Goal: Task Accomplishment & Management: Manage account settings

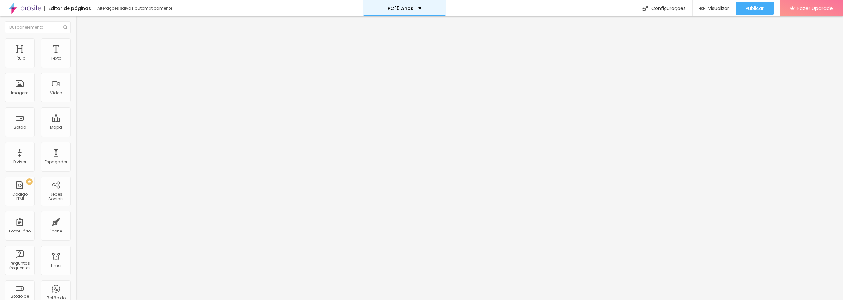
click at [405, 9] on p "PC 15 Anos" at bounding box center [400, 8] width 26 height 5
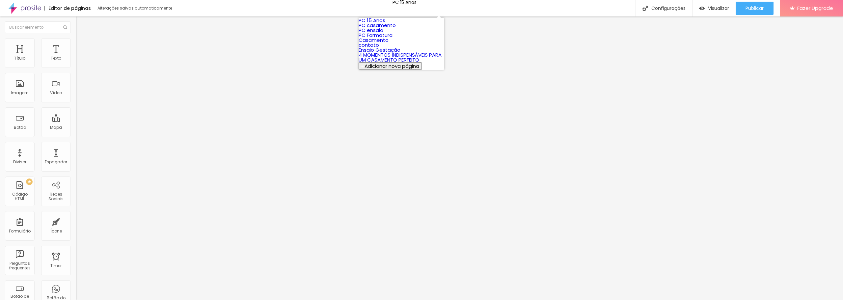
click at [389, 39] on link "PC Formatura" at bounding box center [375, 35] width 34 height 7
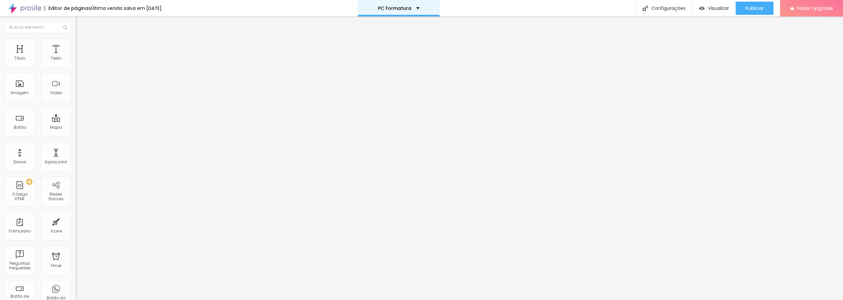
click at [408, 9] on p "PC Formatura" at bounding box center [394, 8] width 33 height 5
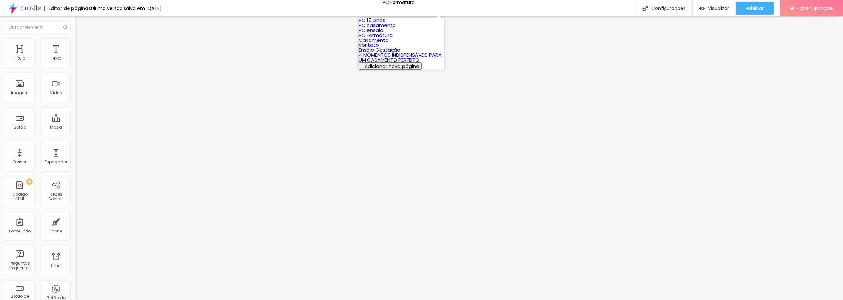
click at [385, 23] on link "PC 15 Anos" at bounding box center [371, 20] width 27 height 7
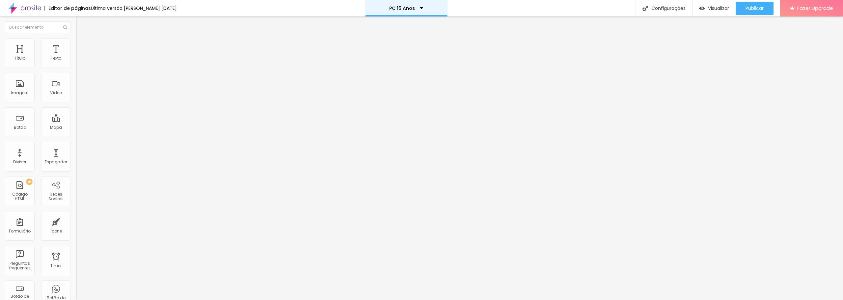
click at [408, 12] on div "PC 15 Anos" at bounding box center [406, 8] width 82 height 16
click at [82, 45] on span "Estilo" at bounding box center [87, 43] width 10 height 6
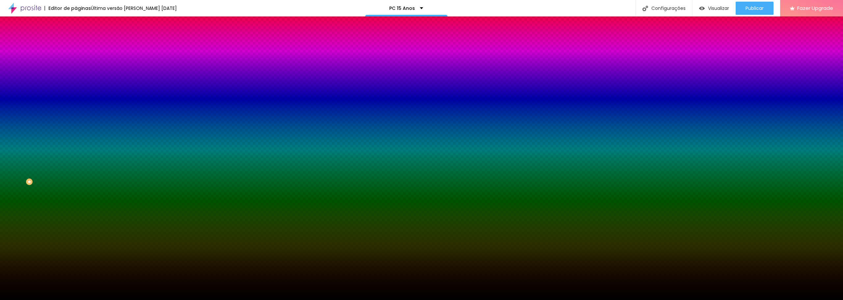
click at [112, 59] on img at bounding box center [114, 57] width 4 height 4
click at [76, 96] on input "#000000" at bounding box center [115, 93] width 79 height 7
click at [76, 90] on div at bounding box center [114, 90] width 76 height 0
drag, startPoint x: 64, startPoint y: 129, endPoint x: 69, endPoint y: 182, distance: 53.3
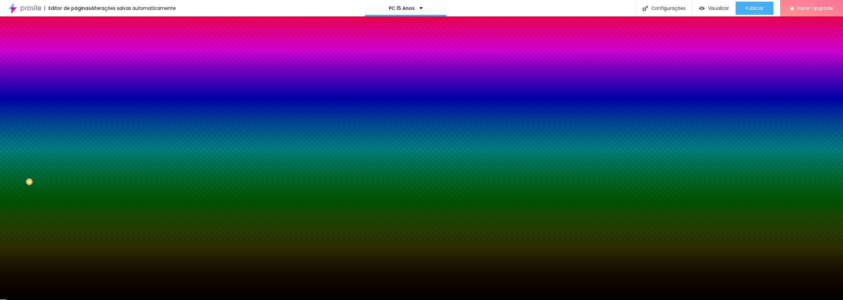
click at [76, 182] on div "Editar Seção Conteúdo Estilo Avançado Imagem de fundo Adicionar imagem Efeito d…" at bounding box center [114, 157] width 76 height 283
click at [76, 90] on div at bounding box center [114, 90] width 76 height 0
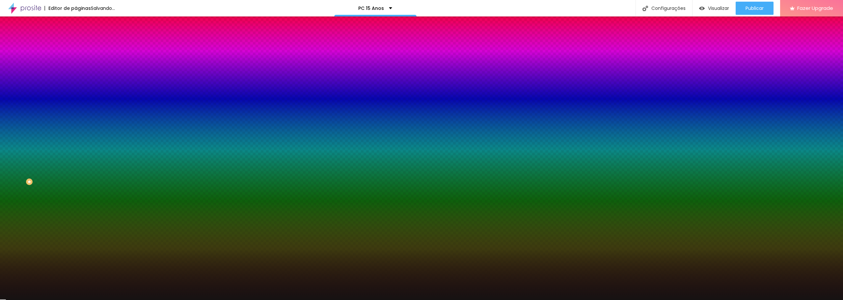
type input "#000000"
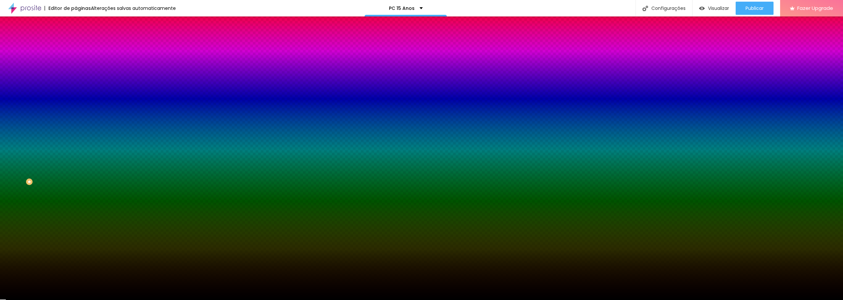
drag, startPoint x: 34, startPoint y: 150, endPoint x: 5, endPoint y: 180, distance: 41.9
click at [76, 137] on div "Imagem de fundo Adicionar imagem Efeito da Imagem Parallax Nenhum Parallax Cor …" at bounding box center [114, 93] width 76 height 85
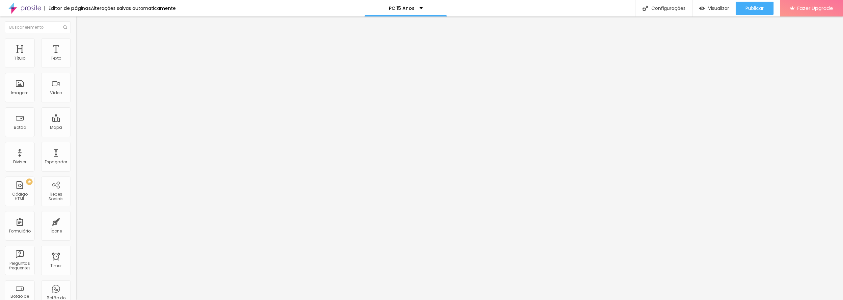
click at [82, 45] on span "Estilo" at bounding box center [87, 43] width 10 height 6
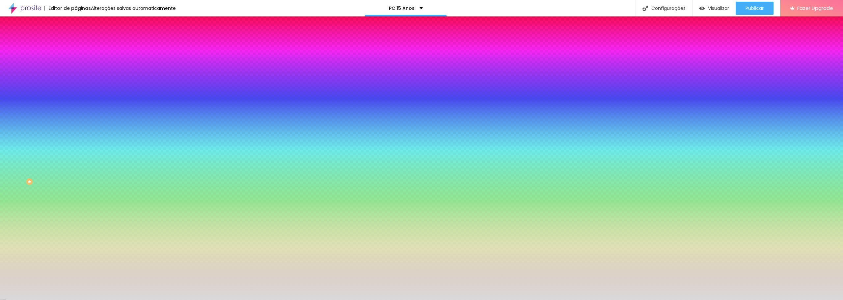
click at [76, 90] on div at bounding box center [114, 90] width 76 height 0
click at [34, 141] on div at bounding box center [421, 150] width 843 height 300
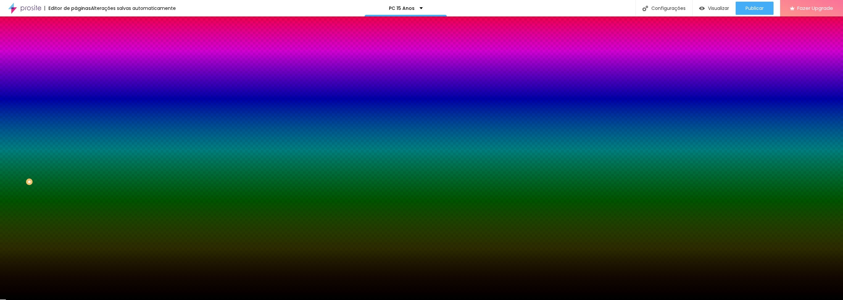
type input "#000000"
drag, startPoint x: 28, startPoint y: 145, endPoint x: 6, endPoint y: 181, distance: 42.0
click at [76, 137] on div "Imagem de fundo Adicionar imagem Efeito da Imagem Parallax Nenhum Parallax Cor …" at bounding box center [114, 93] width 76 height 85
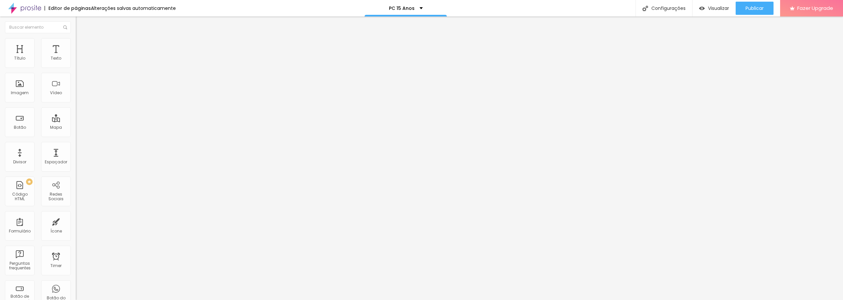
click at [76, 42] on img at bounding box center [79, 41] width 6 height 6
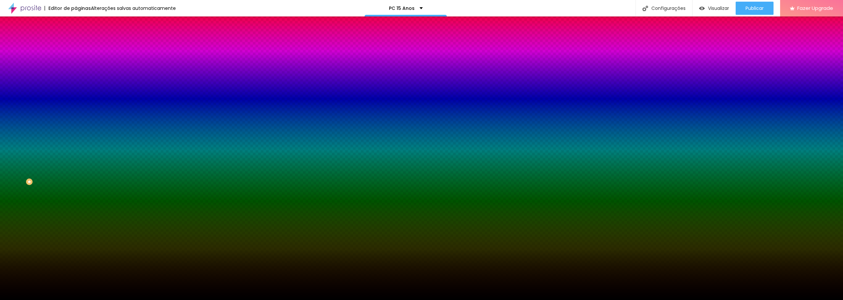
click at [112, 59] on img at bounding box center [114, 57] width 4 height 4
click at [76, 68] on span "Parallax" at bounding box center [84, 66] width 16 height 6
click at [76, 72] on span "Nenhum" at bounding box center [84, 70] width 17 height 6
click at [76, 90] on div at bounding box center [114, 90] width 76 height 0
drag, startPoint x: 47, startPoint y: 155, endPoint x: 32, endPoint y: 165, distance: 18.7
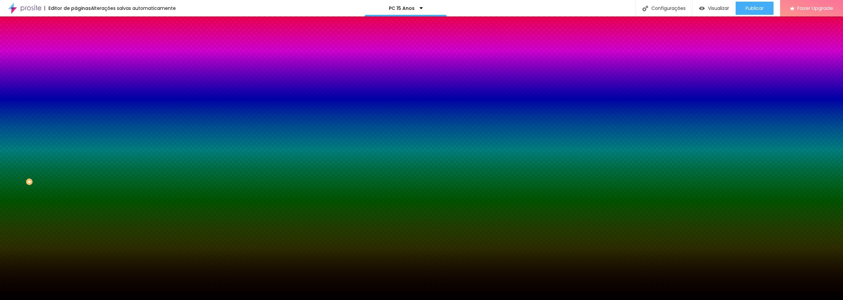
click at [42, 159] on div at bounding box center [421, 150] width 843 height 300
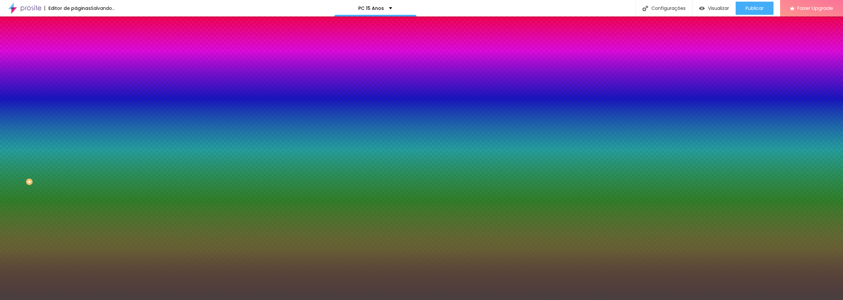
type input "#000000"
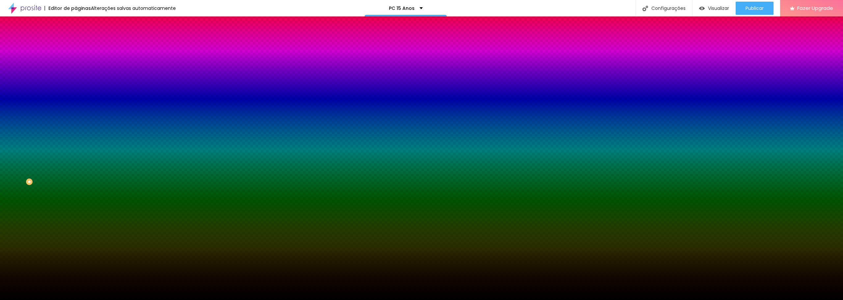
drag, startPoint x: 32, startPoint y: 165, endPoint x: 4, endPoint y: 203, distance: 46.6
click at [76, 203] on div "Editar Seção Conteúdo Estilo Avançado Imagem de fundo Adicionar imagem Efeito d…" at bounding box center [114, 157] width 76 height 283
click at [76, 96] on input "#000000" at bounding box center [115, 93] width 79 height 7
click at [76, 90] on div at bounding box center [114, 90] width 76 height 0
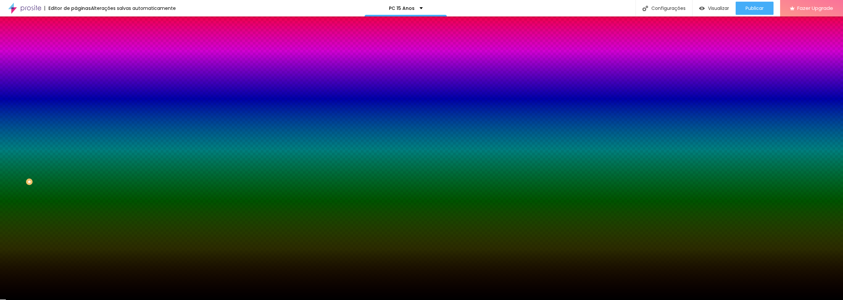
drag, startPoint x: 63, startPoint y: 154, endPoint x: 72, endPoint y: 201, distance: 48.0
click at [76, 203] on div "Editar Seção Conteúdo Estilo Avançado Imagem de fundo Adicionar imagem Efeito d…" at bounding box center [114, 157] width 76 height 283
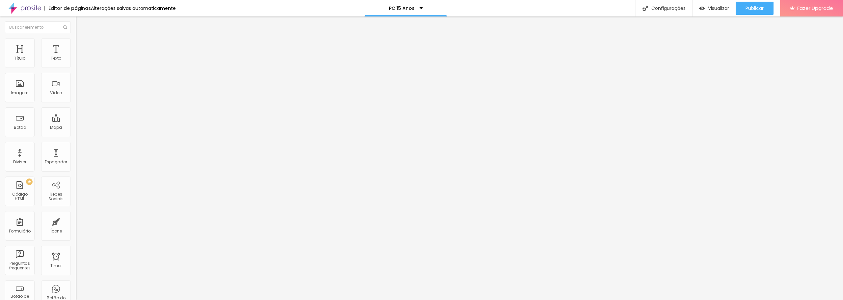
click at [82, 45] on span "Estilo" at bounding box center [87, 43] width 10 height 6
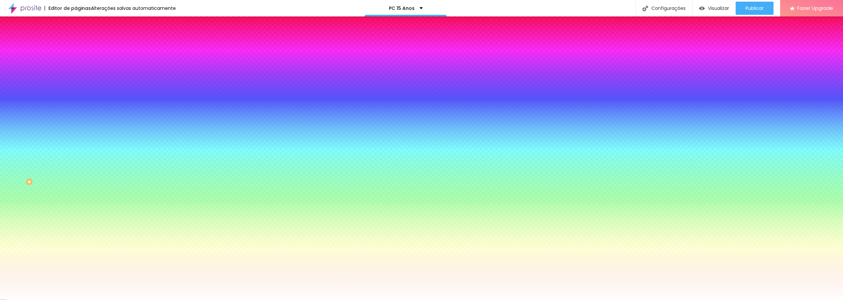
click at [76, 63] on div at bounding box center [114, 63] width 76 height 0
type input "#FFFFFF"
drag, startPoint x: 46, startPoint y: 83, endPoint x: 0, endPoint y: 69, distance: 48.1
click at [76, 69] on div "Cor de fundo Voltar ao padrão #FFFFFF Tipografia Voltar ao padrão Borda Voltar …" at bounding box center [114, 158] width 76 height 215
click at [76, 83] on button "button" at bounding box center [80, 84] width 9 height 7
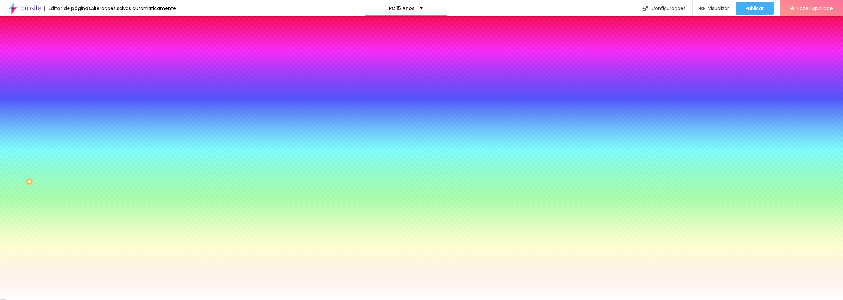
type input "#FFFFFF"
drag, startPoint x: 118, startPoint y: 178, endPoint x: 82, endPoint y: 161, distance: 40.0
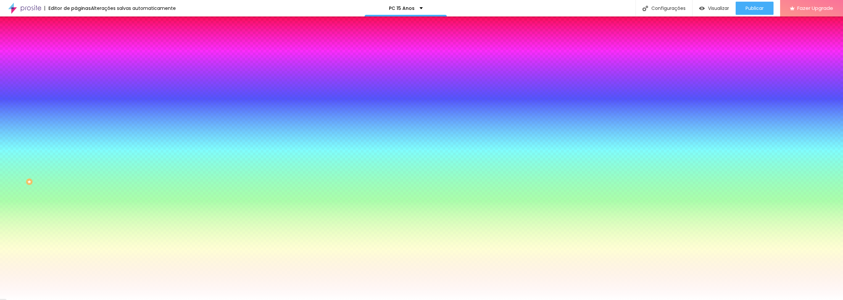
drag, startPoint x: 142, startPoint y: 179, endPoint x: 142, endPoint y: 219, distance: 40.5
click at [142, 219] on body "Editor de páginas Alterações salvas automaticamente PC 15 Anos Configurações Co…" at bounding box center [421, 150] width 843 height 300
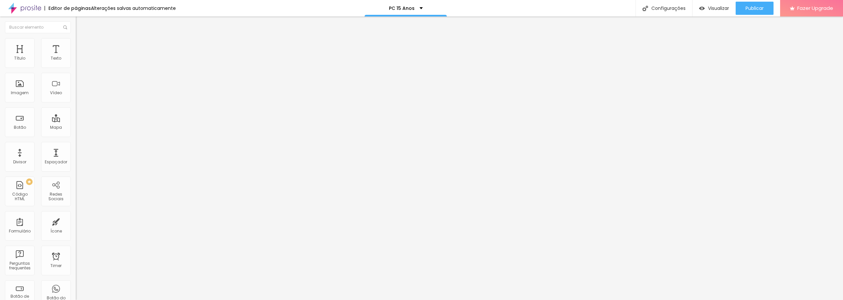
click at [82, 45] on span "Estilo" at bounding box center [87, 43] width 10 height 6
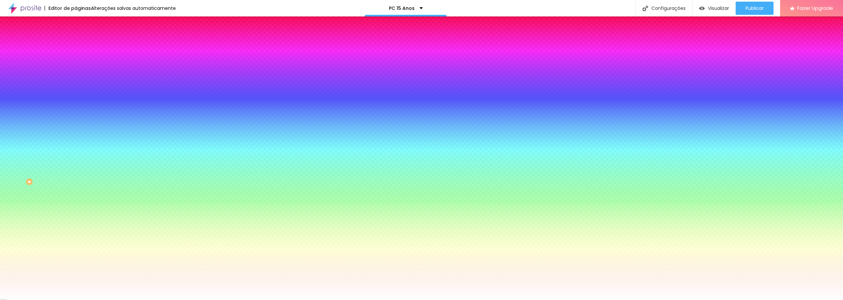
click at [78, 84] on icon "button" at bounding box center [80, 84] width 4 height 4
drag, startPoint x: 145, startPoint y: 174, endPoint x: 149, endPoint y: 216, distance: 41.3
click at [149, 216] on body "Editor de páginas Alterações salvas automaticamente PC 15 Anos Configurações Co…" at bounding box center [421, 150] width 843 height 300
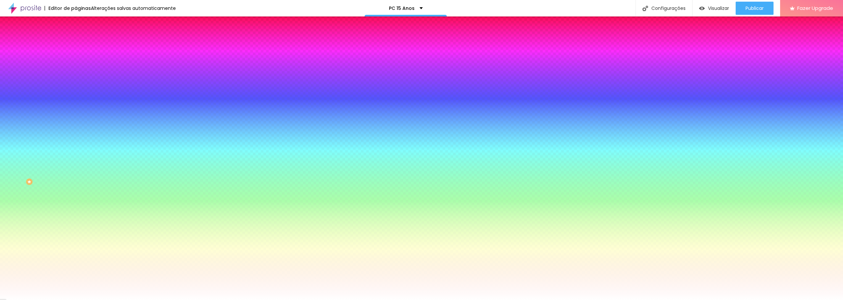
type input "#000000"
drag, startPoint x: 115, startPoint y: 178, endPoint x: 89, endPoint y: 214, distance: 44.6
click at [89, 214] on body "Editor de páginas Salvando... PC 15 Anos Configurações Configurações da página …" at bounding box center [421, 150] width 843 height 300
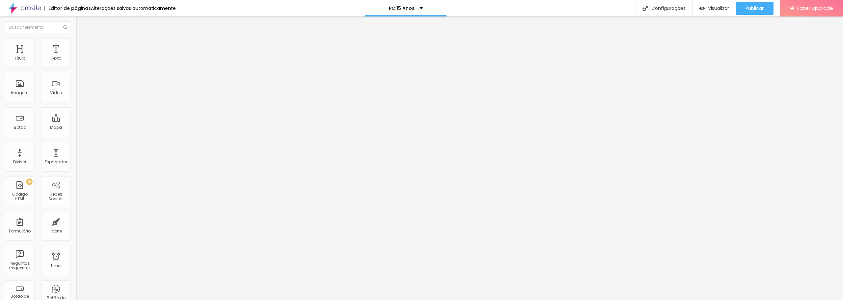
click at [82, 44] on span "Estilo" at bounding box center [87, 43] width 10 height 6
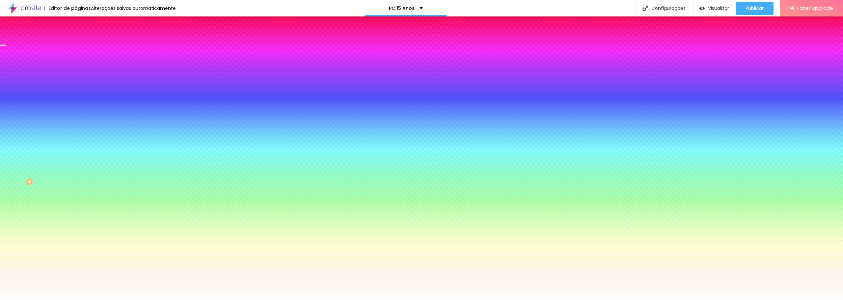
click at [76, 63] on div at bounding box center [114, 63] width 76 height 0
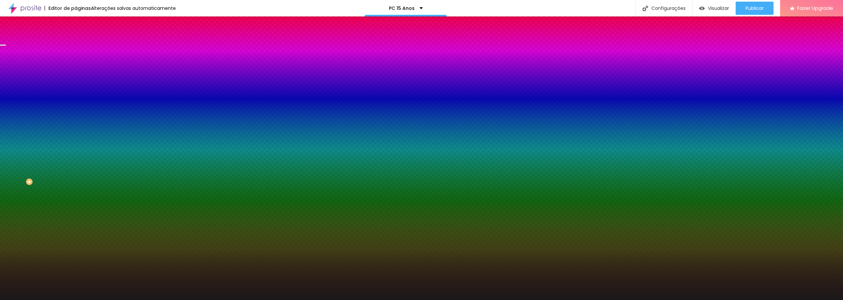
type input "#000000"
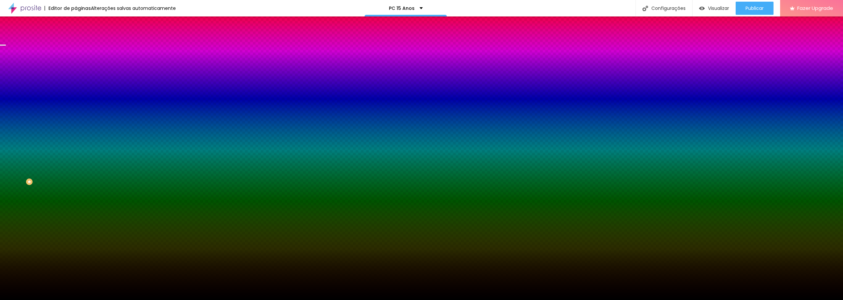
drag, startPoint x: 23, startPoint y: 91, endPoint x: 9, endPoint y: 128, distance: 39.6
click at [76, 128] on div "Editar Coluna Conteúdo Estilo Avançado Cor de fundo Voltar ao padrão #000000 20…" at bounding box center [114, 157] width 76 height 283
click at [76, 63] on div at bounding box center [114, 63] width 76 height 0
drag, startPoint x: 64, startPoint y: 81, endPoint x: 72, endPoint y: 156, distance: 75.1
click at [76, 156] on div "Editar Coluna Conteúdo Estilo Avançado Cor de fundo Voltar ao padrão #000000 20…" at bounding box center [114, 157] width 76 height 283
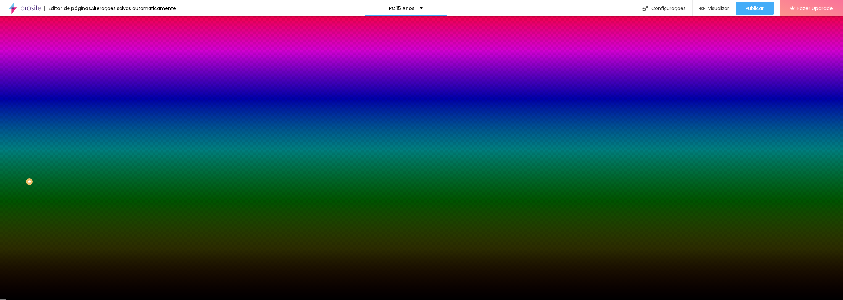
click at [76, 160] on div "Editar Coluna Conteúdo Estilo Avançado Cor de fundo Voltar ao padrão #000000 20…" at bounding box center [114, 157] width 76 height 283
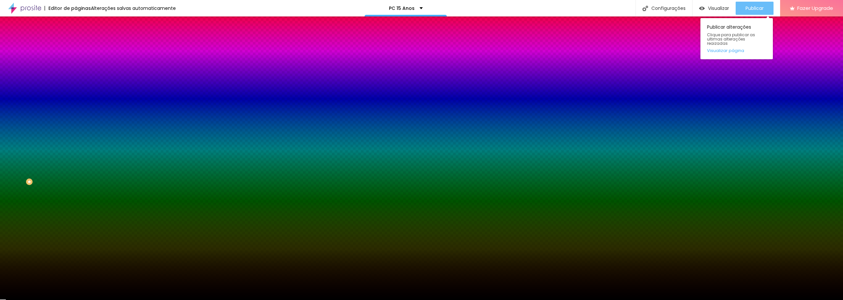
click at [751, 4] on div "Publicar" at bounding box center [754, 8] width 18 height 13
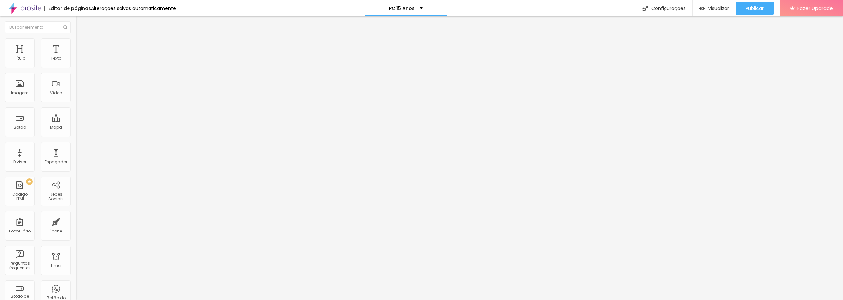
click at [76, 43] on li "Estilo" at bounding box center [114, 41] width 76 height 7
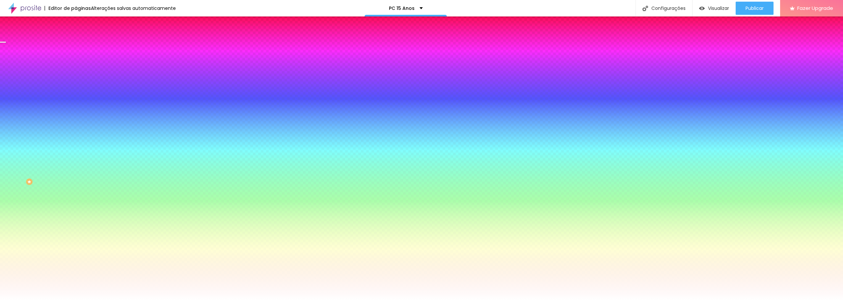
click at [76, 63] on div at bounding box center [114, 63] width 76 height 0
drag, startPoint x: 63, startPoint y: 81, endPoint x: 71, endPoint y: 128, distance: 47.7
click at [76, 128] on div "Editar Coluna Conteúdo Estilo Avançado Cor de fundo Voltar ao padrão #FFFFFF 20…" at bounding box center [114, 157] width 76 height 283
click at [76, 63] on div at bounding box center [114, 63] width 76 height 0
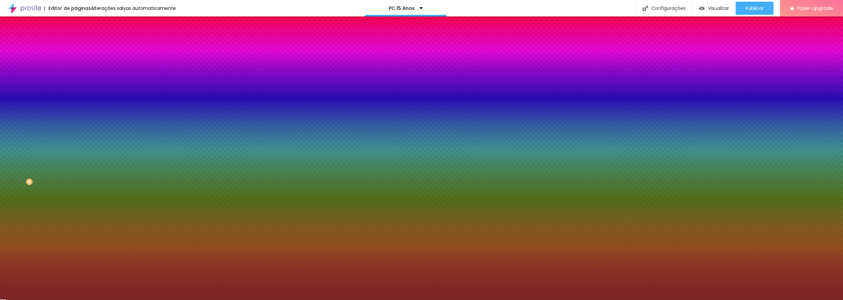
drag, startPoint x: 40, startPoint y: 100, endPoint x: 27, endPoint y: 114, distance: 19.3
click at [30, 113] on div at bounding box center [421, 150] width 843 height 300
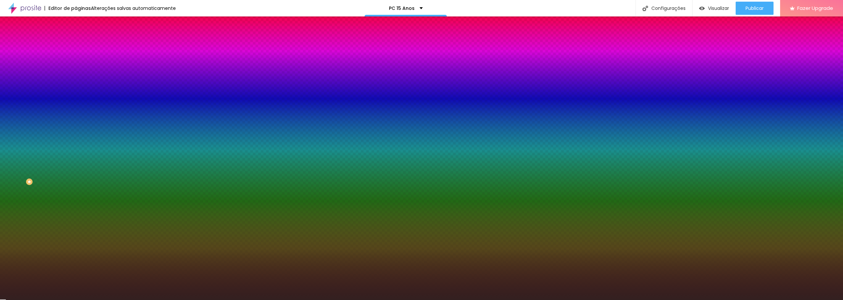
type input "#000000"
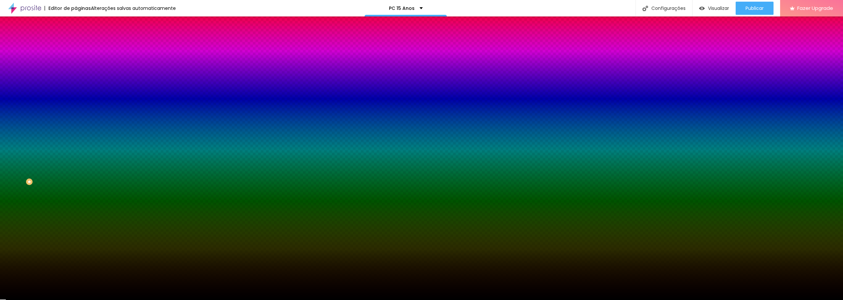
click at [76, 124] on div "Editar Coluna Conteúdo Estilo Avançado Cor de fundo Voltar ao padrão #000000 20…" at bounding box center [114, 157] width 76 height 283
click at [76, 175] on div "Editar Coluna Conteúdo Estilo Avançado Cor de fundo Voltar ao padrão #000000 20…" at bounding box center [114, 157] width 76 height 283
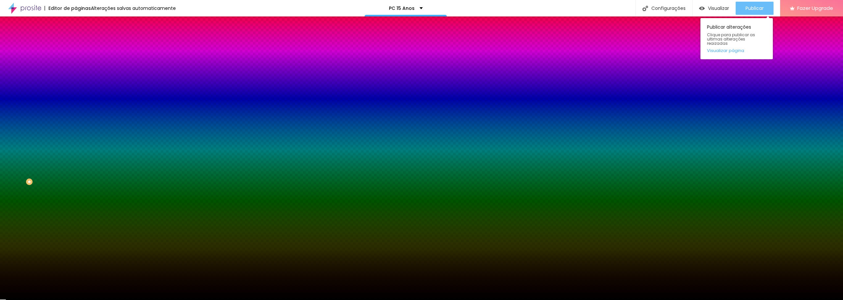
click at [757, 12] on div "Publicar" at bounding box center [754, 8] width 18 height 13
click at [752, 10] on span "Publicar" at bounding box center [754, 8] width 18 height 5
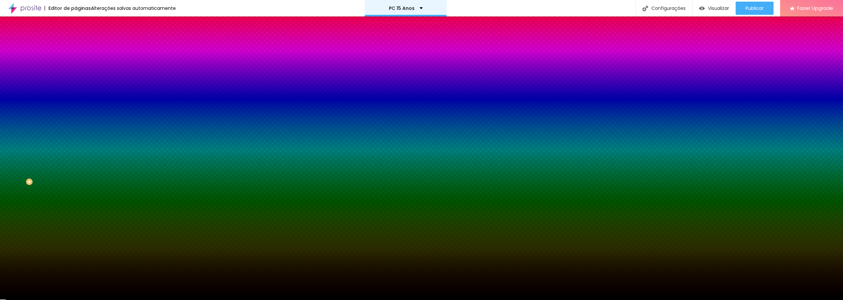
click at [419, 11] on div "PC 15 Anos" at bounding box center [405, 8] width 82 height 16
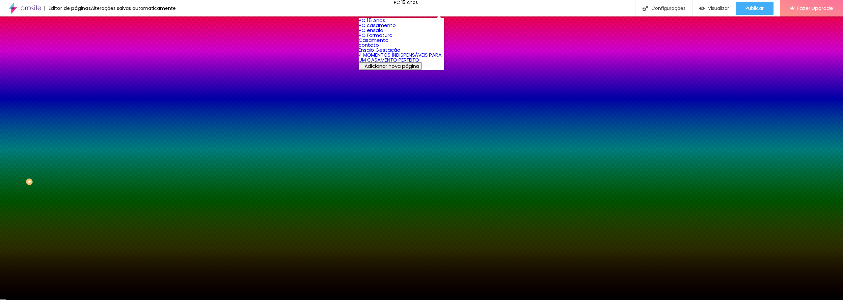
click at [392, 29] on link "PC casamento" at bounding box center [376, 25] width 37 height 7
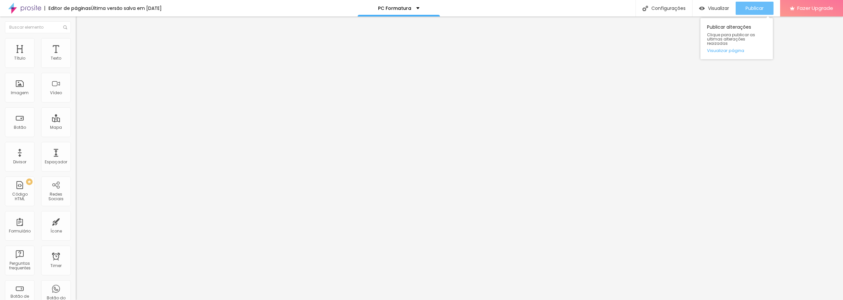
click at [754, 6] on span "Publicar" at bounding box center [754, 8] width 18 height 5
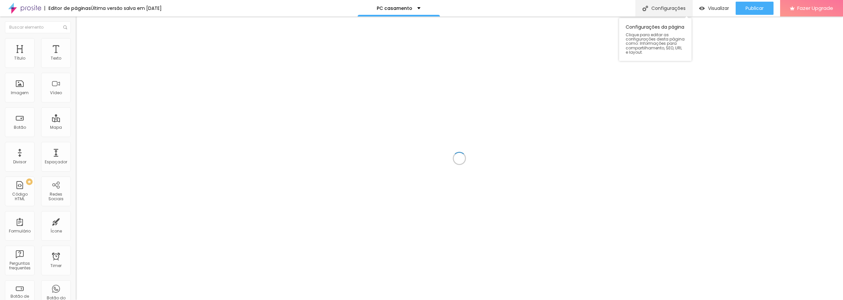
click at [651, 8] on div "Configurações" at bounding box center [663, 8] width 57 height 16
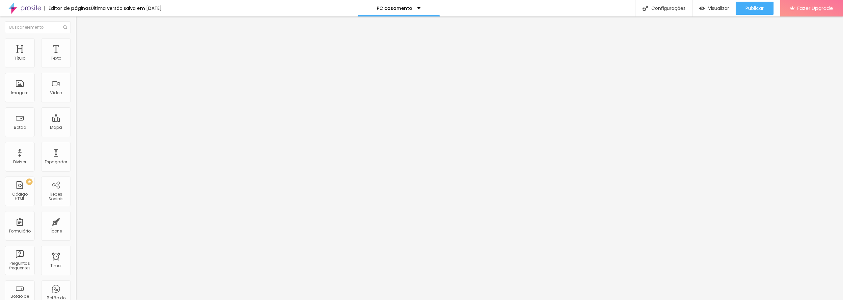
click at [82, 45] on span "Estilo" at bounding box center [87, 43] width 10 height 6
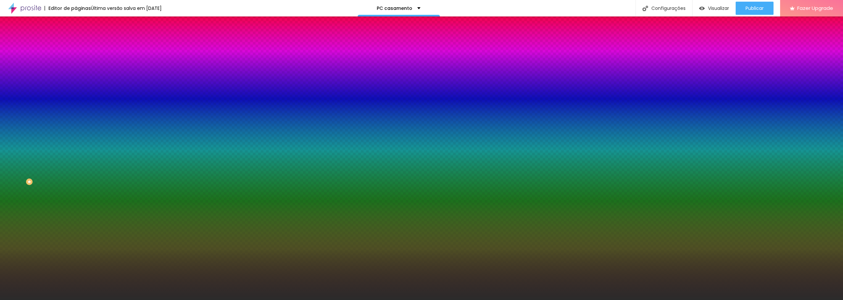
click at [112, 59] on img at bounding box center [114, 57] width 4 height 4
click at [76, 68] on span "Parallax" at bounding box center [84, 66] width 16 height 6
click at [76, 72] on span "Nenhum" at bounding box center [84, 70] width 17 height 6
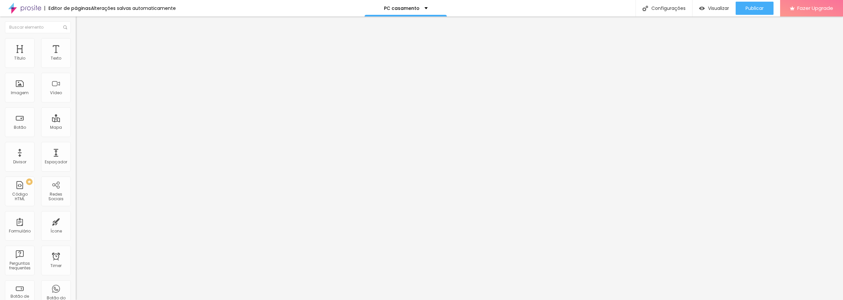
click at [76, 57] on span "Trocar imagem" at bounding box center [94, 54] width 36 height 6
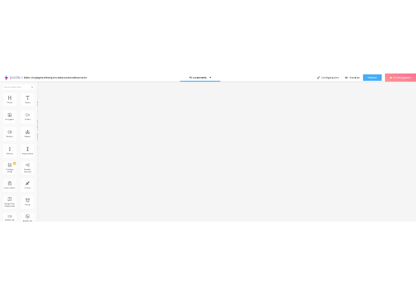
scroll to position [241, 0]
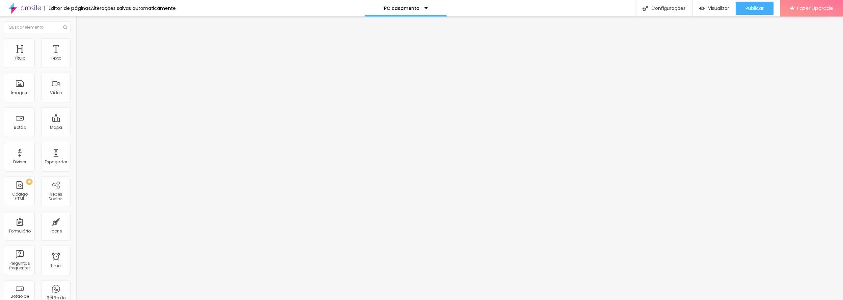
click at [76, 103] on span "Original" at bounding box center [84, 100] width 16 height 6
click at [76, 114] on div "Quadrado 1:1" at bounding box center [114, 112] width 76 height 4
click at [82, 45] on span "Estilo" at bounding box center [87, 43] width 10 height 6
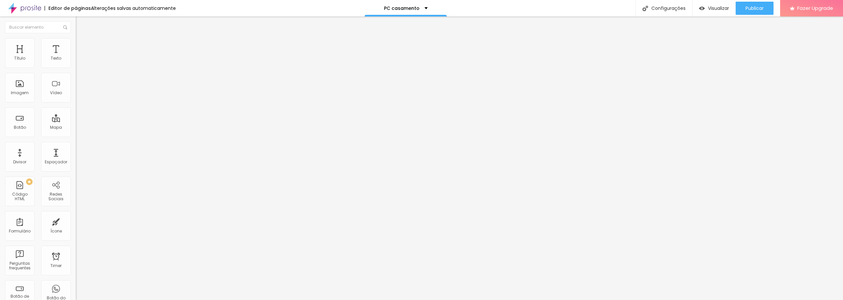
type input "70"
type input "75"
type input "80"
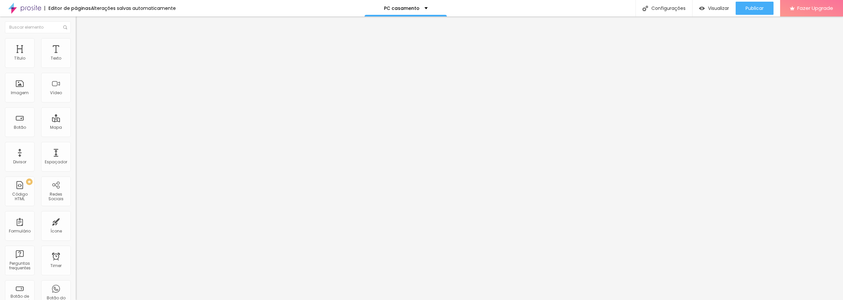
type input "80"
type input "85"
type input "90"
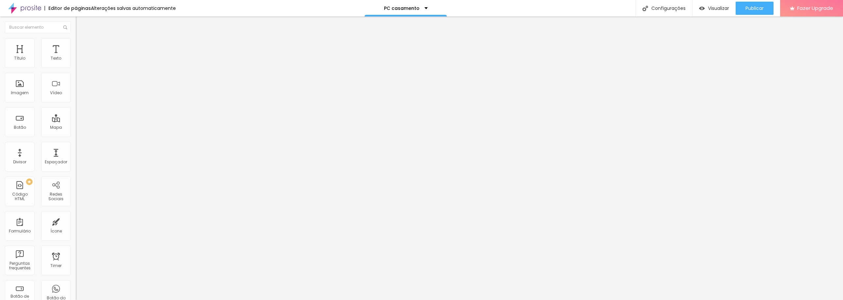
type input "95"
type input "100"
drag, startPoint x: 45, startPoint y: 70, endPoint x: 70, endPoint y: 72, distance: 25.1
type input "100"
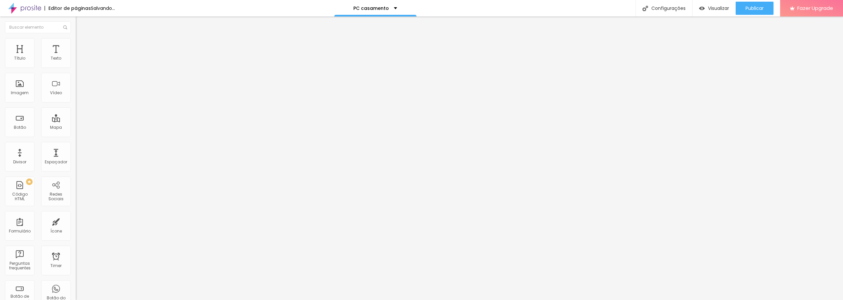
click at [76, 67] on input "range" at bounding box center [97, 64] width 42 height 5
click at [76, 20] on button "Editar Texto" at bounding box center [114, 23] width 76 height 15
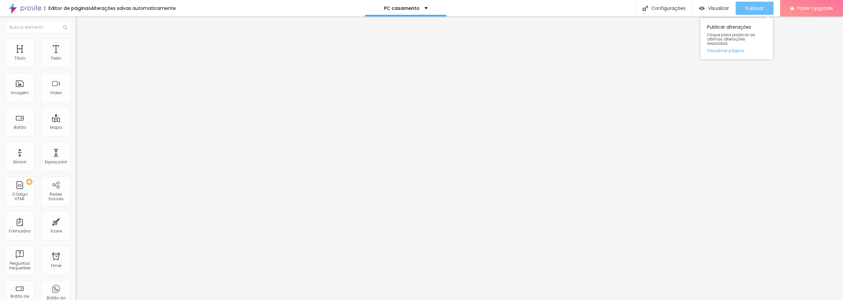
click at [746, 4] on div "Publicar" at bounding box center [754, 8] width 18 height 13
drag, startPoint x: 394, startPoint y: 8, endPoint x: 384, endPoint y: 10, distance: 10.1
click at [384, 10] on p "PC casamento" at bounding box center [402, 8] width 36 height 5
click at [76, 40] on img at bounding box center [79, 41] width 6 height 6
click at [76, 38] on img at bounding box center [79, 35] width 6 height 6
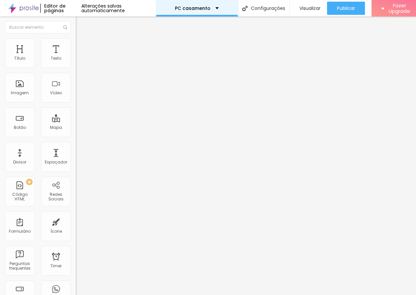
click at [213, 6] on div "PC casamento" at bounding box center [197, 8] width 44 height 5
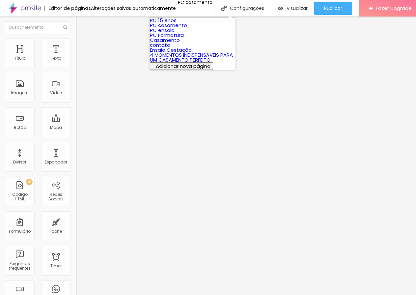
click at [175, 39] on link "PC Formatura" at bounding box center [167, 35] width 34 height 7
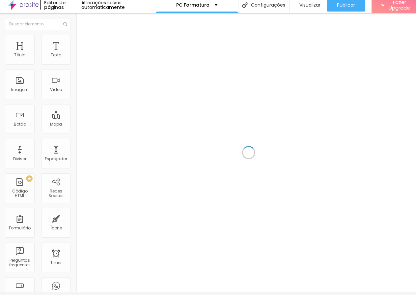
scroll to position [5, 0]
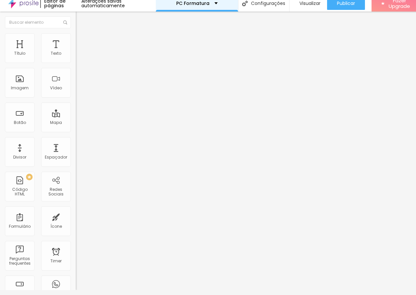
click at [207, 5] on div "PC Formatura" at bounding box center [196, 3] width 41 height 5
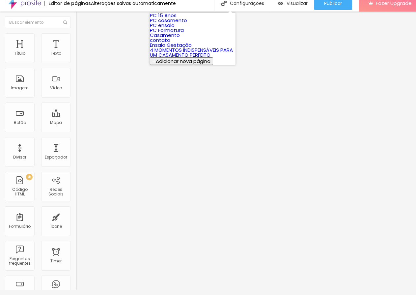
click at [184, 24] on link "PC casamento" at bounding box center [168, 20] width 37 height 7
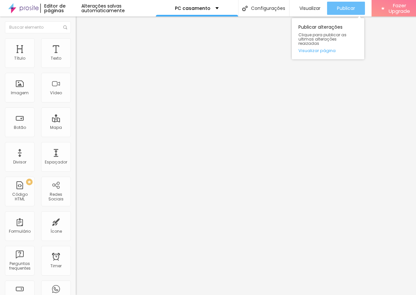
click at [355, 10] on button "Publicar" at bounding box center [346, 8] width 38 height 13
click at [337, 13] on div "Publicar" at bounding box center [346, 8] width 18 height 13
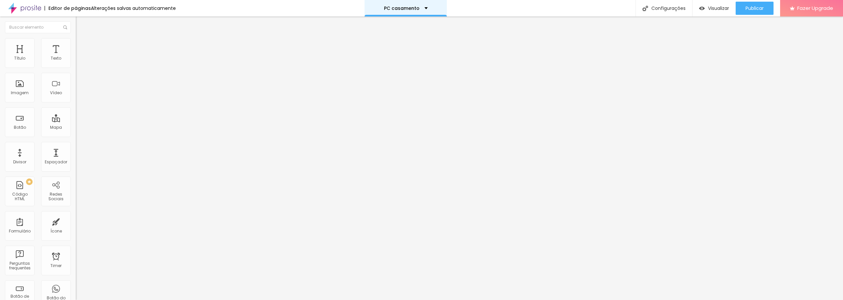
click at [415, 5] on div "PC casamento" at bounding box center [405, 8] width 82 height 16
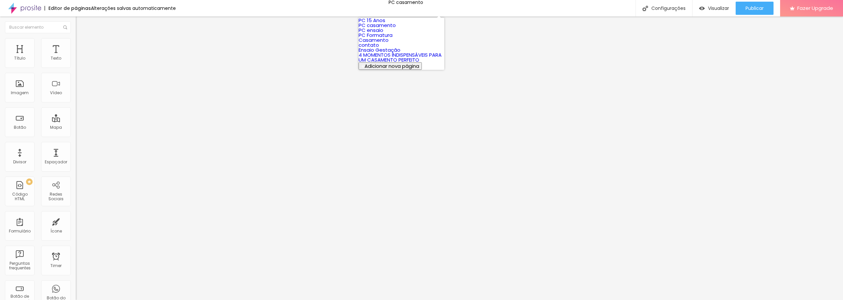
click at [388, 43] on link "Casamento" at bounding box center [373, 40] width 30 height 7
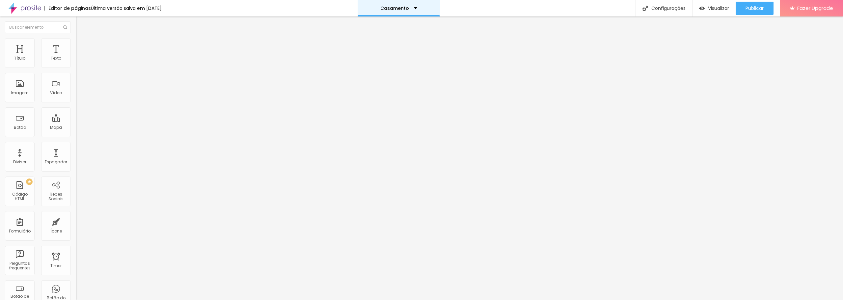
click at [417, 6] on div "Casamento" at bounding box center [398, 8] width 37 height 5
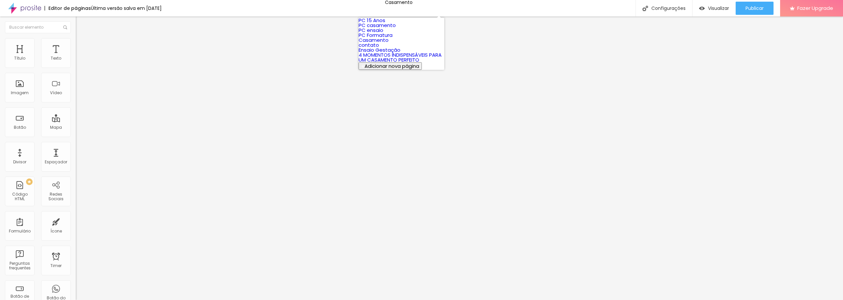
scroll to position [19, 0]
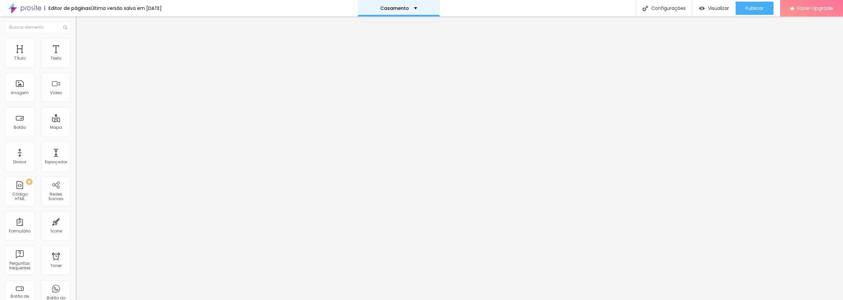
click at [415, 8] on div "Casamento" at bounding box center [398, 8] width 37 height 5
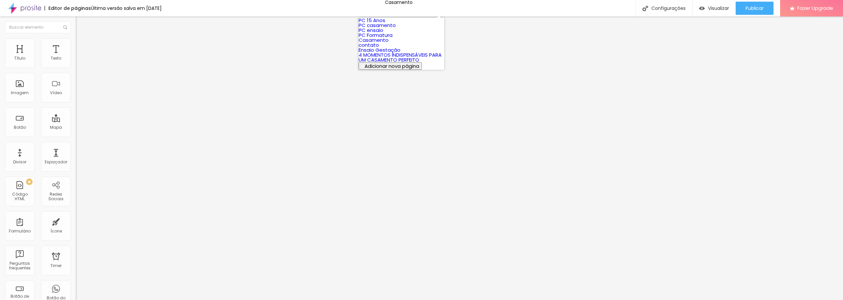
click at [383, 34] on link "PC ensaio" at bounding box center [370, 30] width 25 height 7
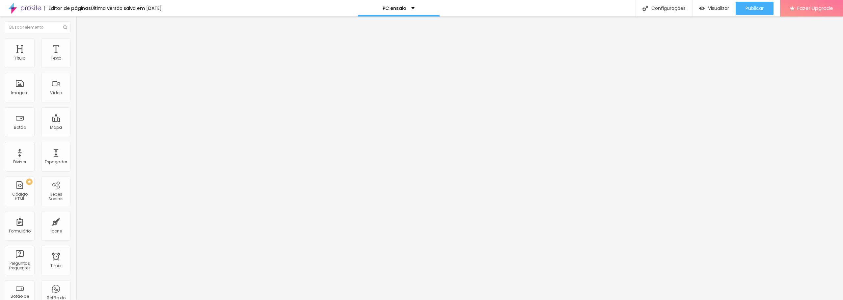
click at [76, 44] on li "Estilo" at bounding box center [114, 41] width 76 height 7
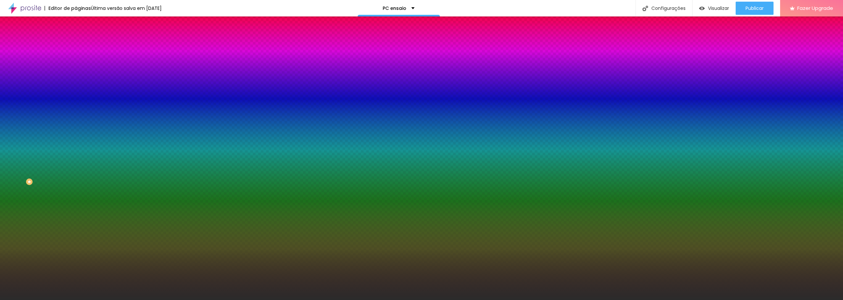
click at [112, 61] on span at bounding box center [114, 58] width 4 height 6
click at [76, 90] on div at bounding box center [114, 90] width 76 height 0
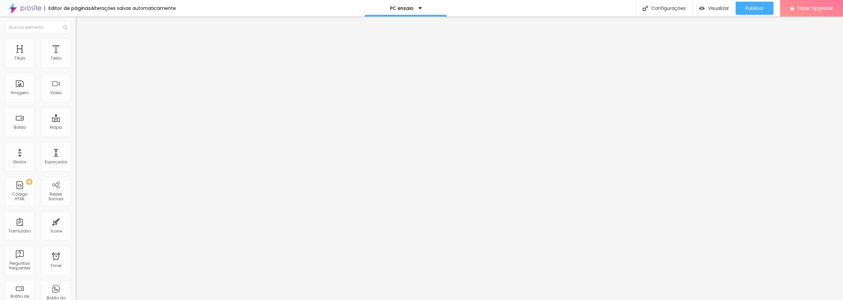
click at [76, 57] on span "Trocar imagem" at bounding box center [94, 54] width 36 height 6
click at [76, 103] on span "Original" at bounding box center [84, 100] width 16 height 6
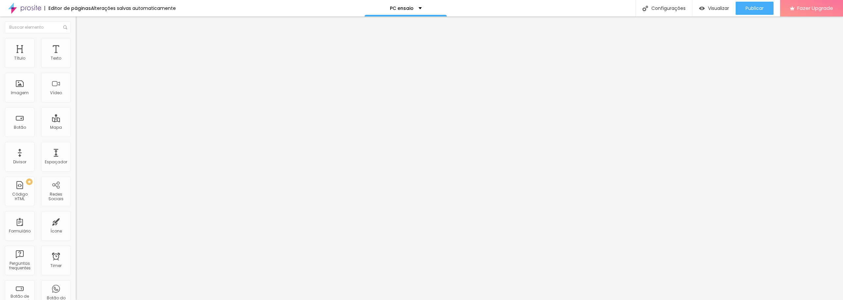
click at [76, 115] on span "Quadrado" at bounding box center [86, 112] width 21 height 6
click at [82, 45] on span "Estilo" at bounding box center [87, 43] width 10 height 6
type input "70"
type input "75"
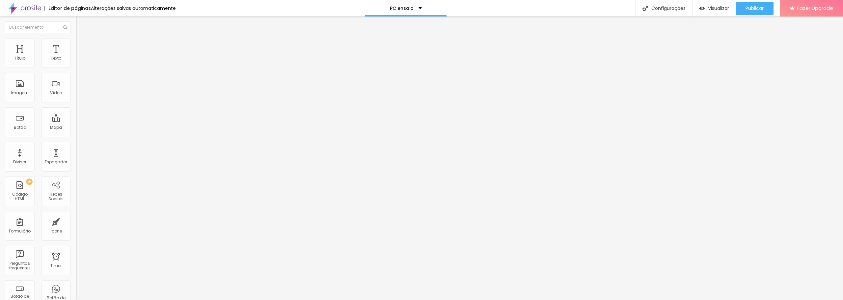
type input "75"
type input "80"
type input "90"
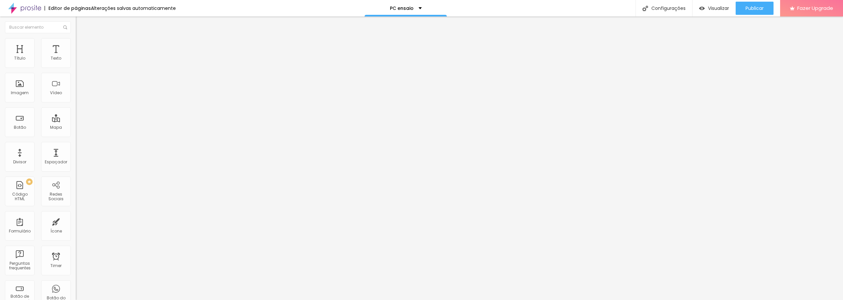
type input "100"
drag, startPoint x: 43, startPoint y: 71, endPoint x: 89, endPoint y: 76, distance: 45.4
type input "100"
click at [89, 67] on input "range" at bounding box center [97, 64] width 42 height 5
click at [408, 10] on p "PC ensaio" at bounding box center [402, 8] width 24 height 5
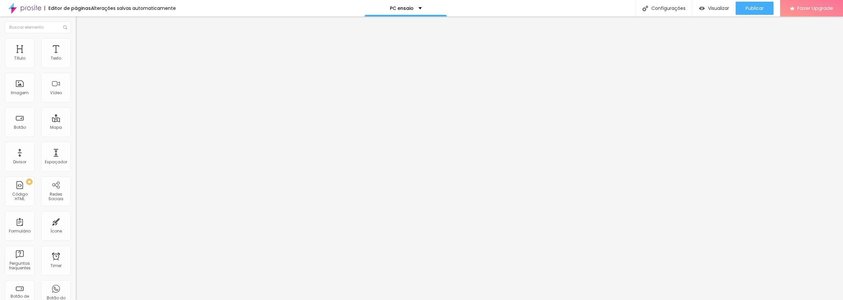
click at [82, 45] on span "Estilo" at bounding box center [87, 43] width 10 height 6
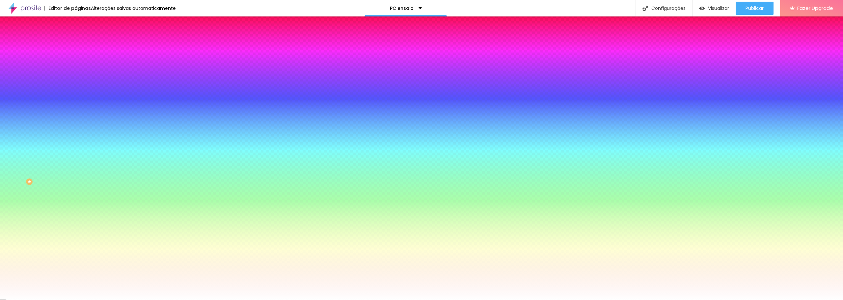
click at [76, 63] on div at bounding box center [114, 63] width 76 height 0
drag, startPoint x: 67, startPoint y: 78, endPoint x: 67, endPoint y: 95, distance: 17.1
click at [67, 84] on div at bounding box center [421, 150] width 843 height 300
drag, startPoint x: 67, startPoint y: 95, endPoint x: 67, endPoint y: 104, distance: 9.6
click at [67, 100] on div at bounding box center [421, 150] width 843 height 300
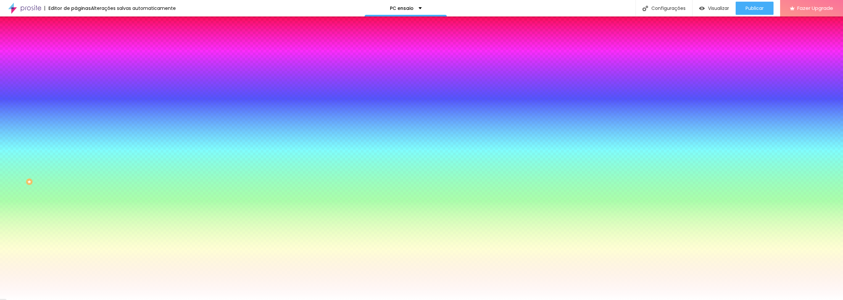
drag, startPoint x: 66, startPoint y: 127, endPoint x: 67, endPoint y: 133, distance: 6.0
click at [76, 131] on div "Editar Coluna Conteúdo Estilo Avançado Cor de fundo Voltar ao padrão #FFFFFF So…" at bounding box center [114, 157] width 76 height 283
click at [76, 63] on div at bounding box center [114, 63] width 76 height 0
drag, startPoint x: 67, startPoint y: 102, endPoint x: 68, endPoint y: 109, distance: 6.6
click at [68, 106] on div at bounding box center [421, 150] width 843 height 300
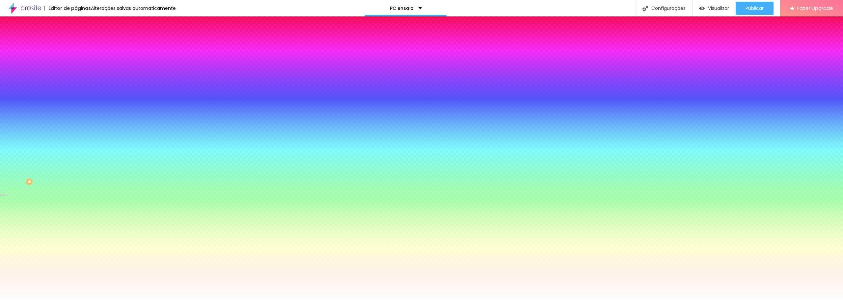
click at [68, 118] on div at bounding box center [421, 150] width 843 height 300
click at [7, 300] on div at bounding box center [3, 300] width 7 height 1
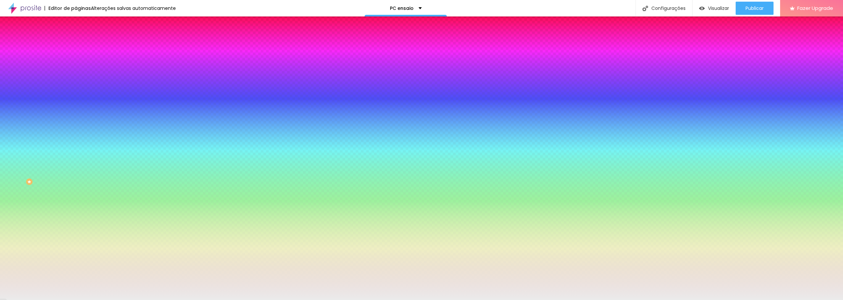
type input "#FFFFFF"
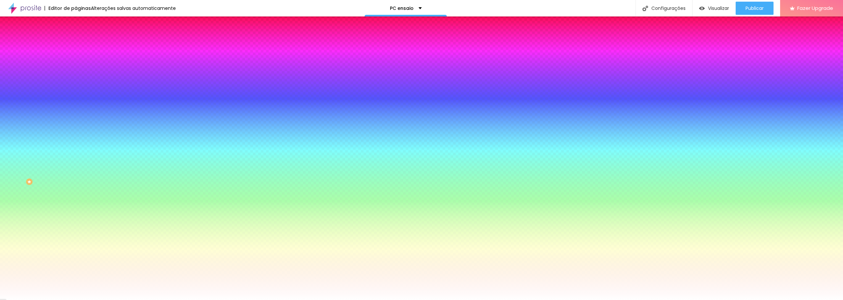
drag, startPoint x: 23, startPoint y: 90, endPoint x: 6, endPoint y: 73, distance: 24.2
click at [76, 69] on div "Cor de fundo Voltar ao padrão #FFFFFF" at bounding box center [114, 60] width 76 height 18
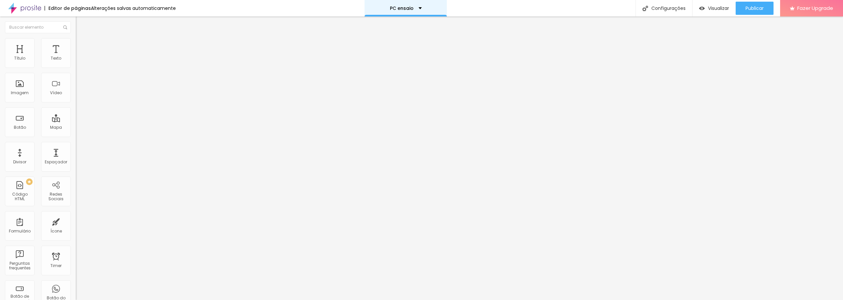
click at [410, 7] on p "PC ensaio" at bounding box center [402, 8] width 24 height 5
click at [82, 45] on span "Estilo" at bounding box center [87, 43] width 10 height 6
click at [76, 43] on li "Estilo" at bounding box center [114, 41] width 76 height 7
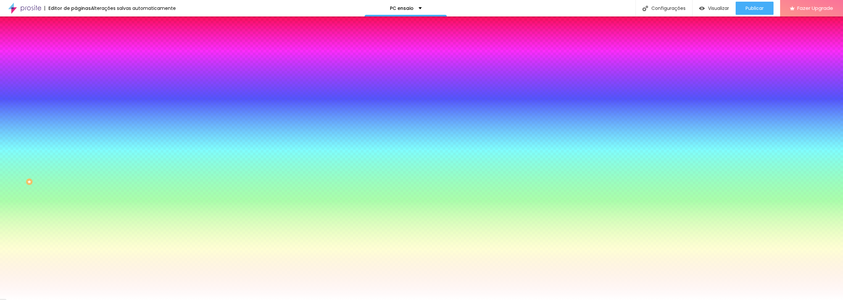
click at [82, 39] on span "Conteúdo" at bounding box center [92, 36] width 20 height 6
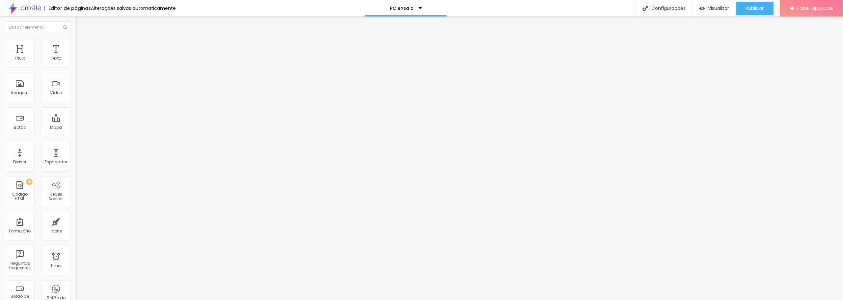
click at [82, 44] on span "Estilo" at bounding box center [87, 43] width 10 height 6
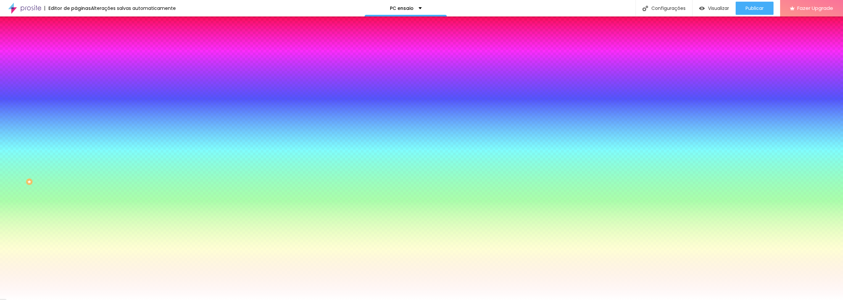
click at [82, 46] on span "Avançado" at bounding box center [93, 49] width 22 height 6
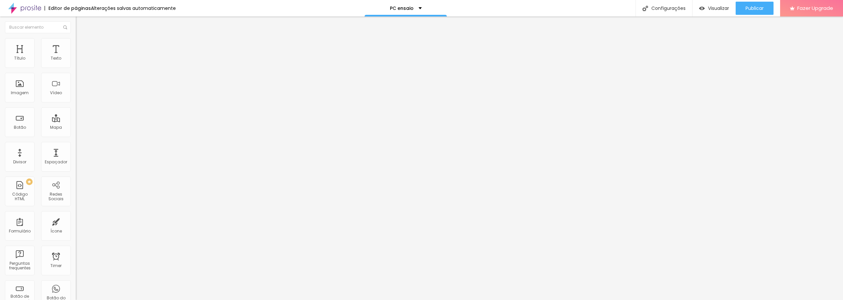
click at [82, 45] on span "Estilo" at bounding box center [87, 43] width 10 height 6
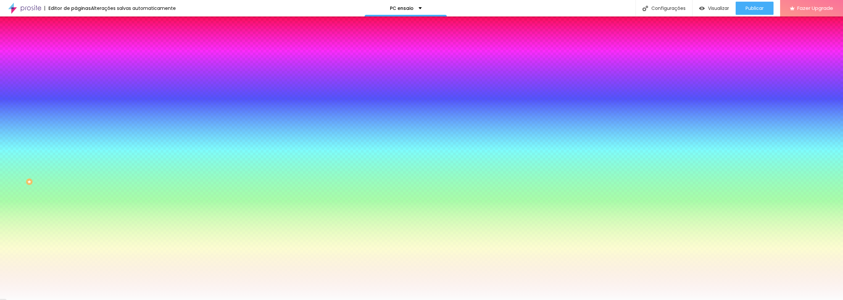
click at [82, 39] on span "Conteúdo" at bounding box center [92, 36] width 20 height 6
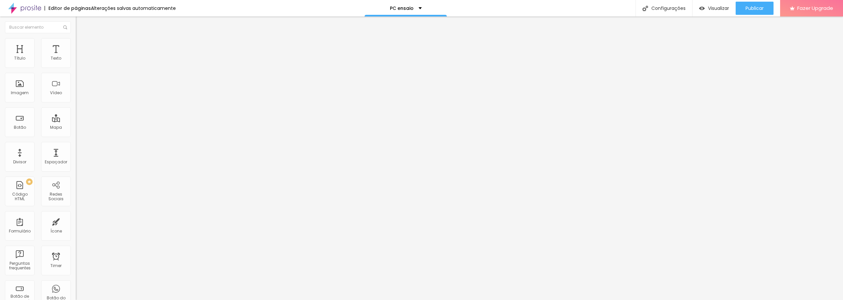
click at [76, 45] on li "Avançado" at bounding box center [114, 48] width 76 height 7
click at [82, 46] on span "Avançado" at bounding box center [93, 49] width 22 height 6
type input "25"
type input "30"
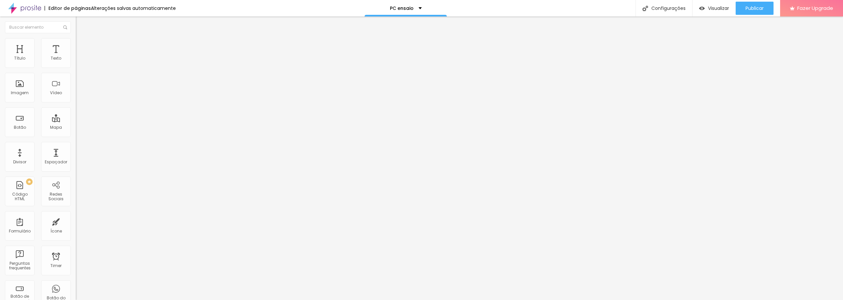
type input "30"
type input "35"
type input "40"
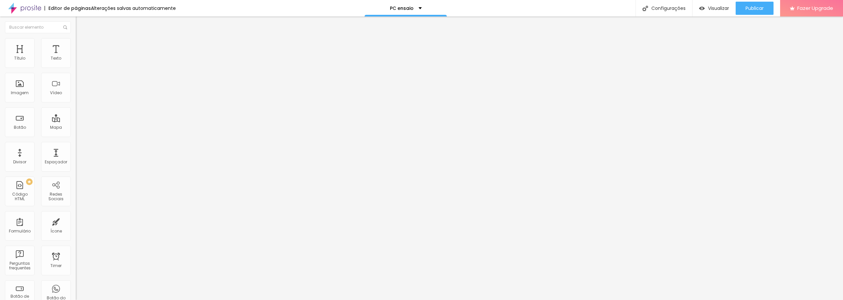
type input "45"
type input "40"
drag, startPoint x: 28, startPoint y: 65, endPoint x: 38, endPoint y: 64, distance: 9.9
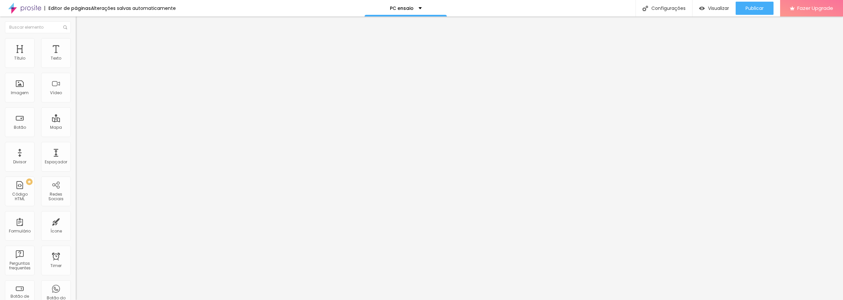
type input "40"
click at [76, 128] on input "range" at bounding box center [97, 130] width 42 height 5
click at [82, 44] on span "Estilo" at bounding box center [87, 43] width 10 height 6
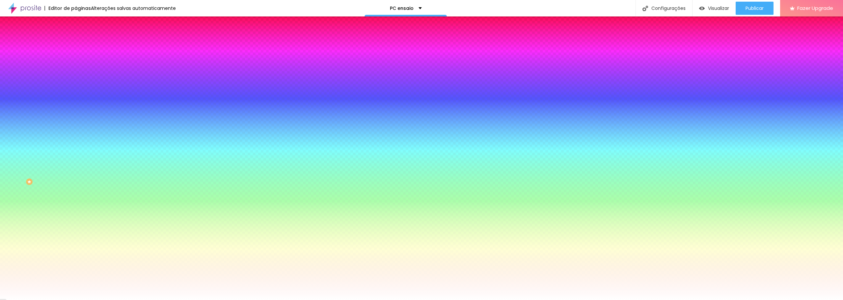
click at [78, 81] on icon "button" at bounding box center [80, 80] width 5 height 5
click at [76, 85] on button "button" at bounding box center [80, 88] width 9 height 7
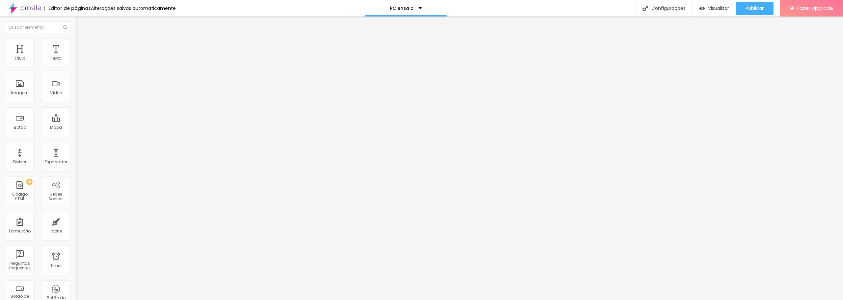
click at [82, 46] on span "Avançado" at bounding box center [93, 49] width 22 height 6
click at [82, 45] on span "Estilo" at bounding box center [87, 43] width 10 height 6
click at [76, 45] on li "Avançado" at bounding box center [114, 48] width 76 height 7
type input "45"
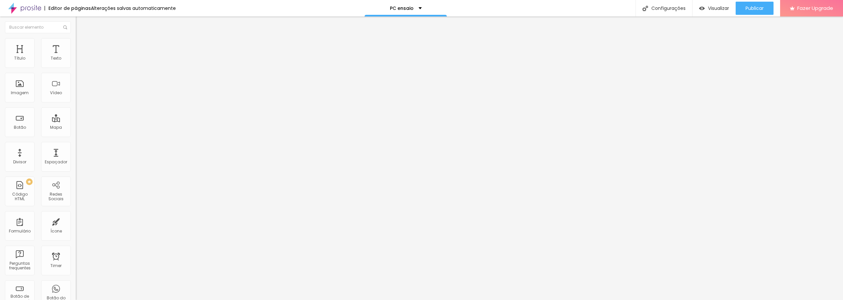
type input "50"
drag, startPoint x: 39, startPoint y: 64, endPoint x: 64, endPoint y: 63, distance: 24.7
type input "50"
click at [76, 128] on input "range" at bounding box center [97, 130] width 42 height 5
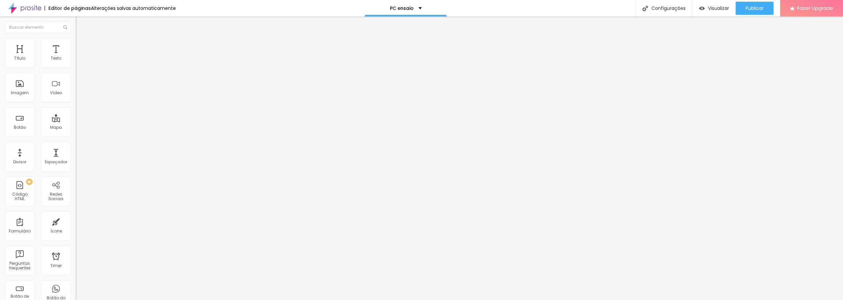
click at [76, 41] on img at bounding box center [79, 41] width 6 height 6
click at [76, 45] on li "Estilo" at bounding box center [114, 41] width 76 height 7
click at [82, 45] on span "Estilo" at bounding box center [87, 43] width 10 height 6
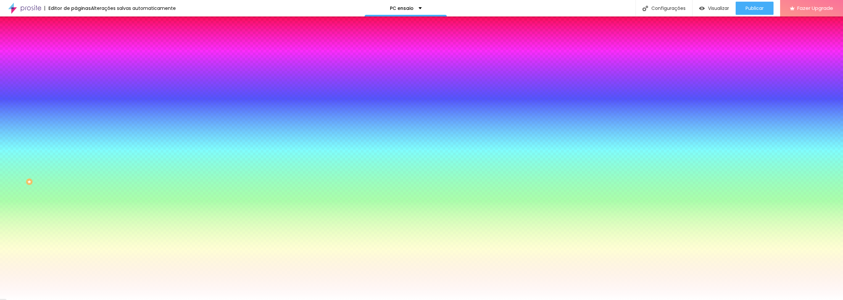
click at [76, 63] on div at bounding box center [114, 63] width 76 height 0
click at [76, 73] on div "Sombra" at bounding box center [114, 71] width 76 height 4
click at [78, 82] on icon "button" at bounding box center [80, 80] width 5 height 5
click at [78, 86] on icon "button" at bounding box center [80, 88] width 4 height 4
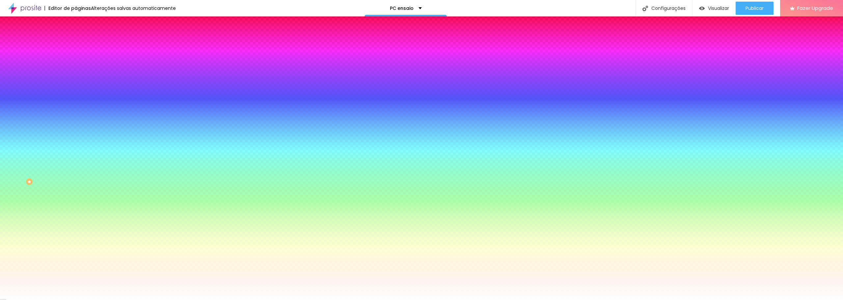
type input "8"
type input "70"
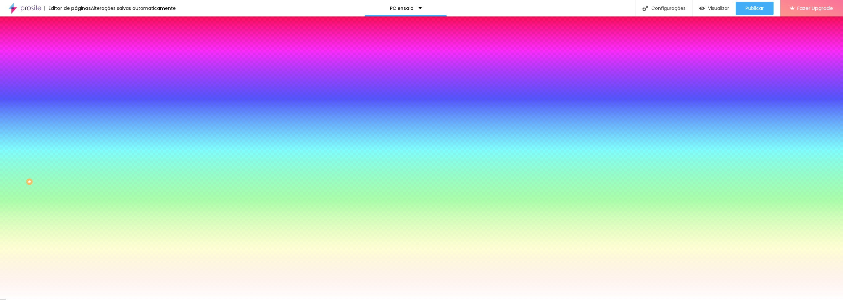
type input "74"
type input "43"
type input "30"
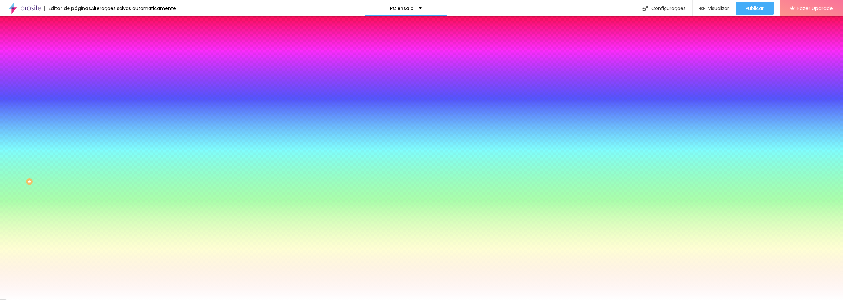
type input "30"
type input "0"
drag, startPoint x: 110, startPoint y: 162, endPoint x: 106, endPoint y: 162, distance: 3.6
type input "0"
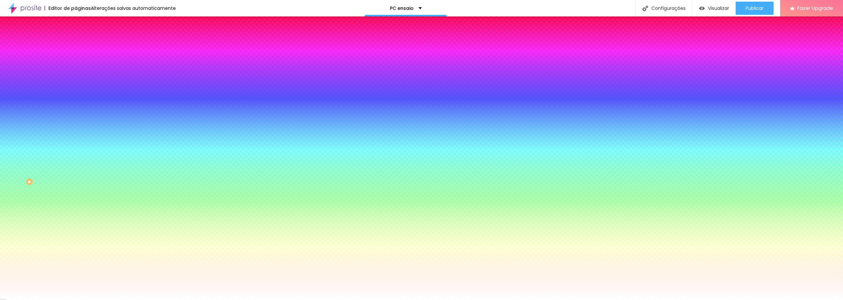
click at [76, 103] on button "button" at bounding box center [80, 106] width 9 height 7
type input "1"
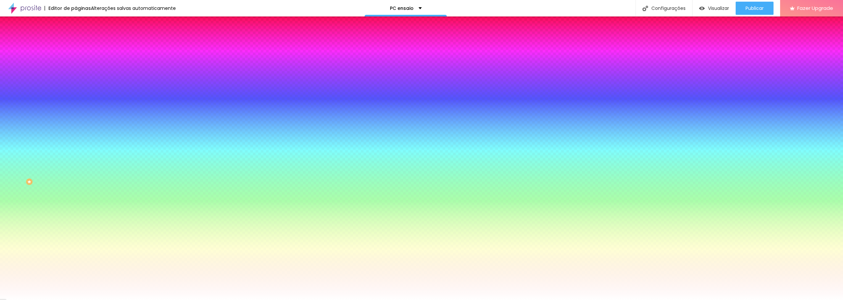
type input "3"
type input "8"
type input "10"
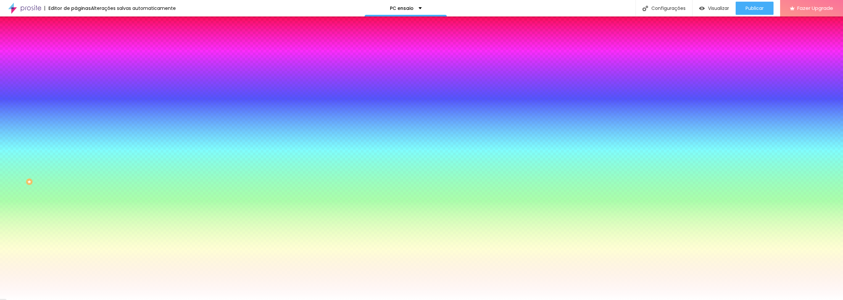
type input "10"
type input "11"
type input "13"
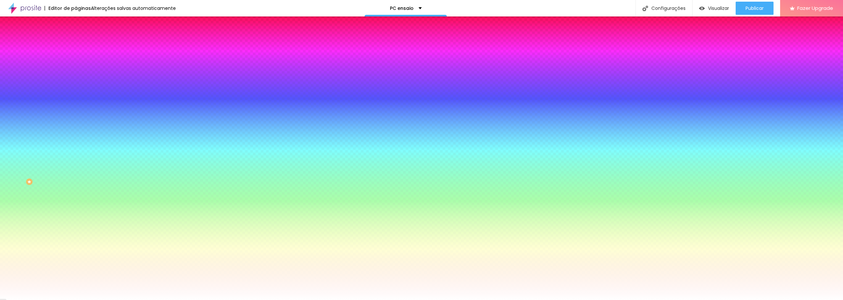
type input "14"
type input "15"
type input "16"
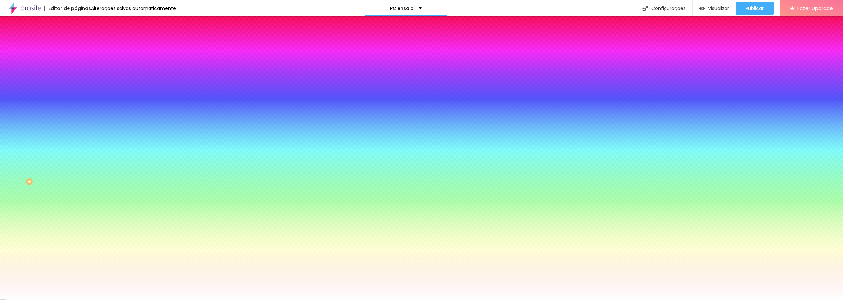
type input "16"
type input "17"
type input "18"
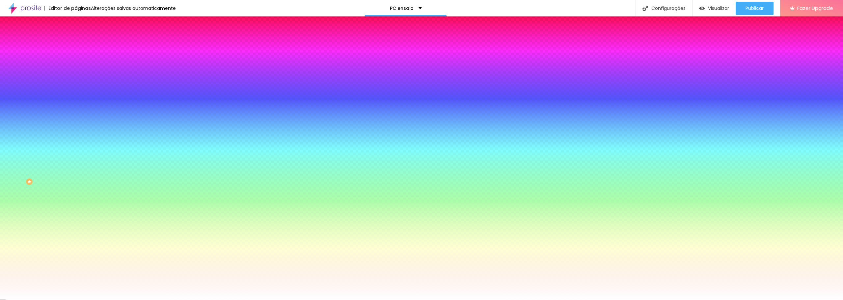
type input "19"
type input "20"
type input "21"
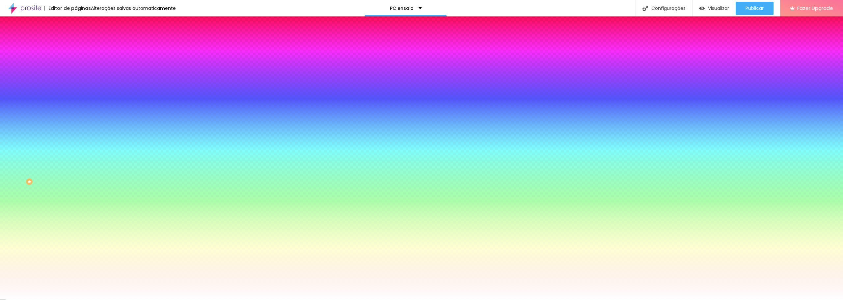
type input "21"
type input "22"
drag, startPoint x: 72, startPoint y: 123, endPoint x: 104, endPoint y: 124, distance: 32.0
type input "22"
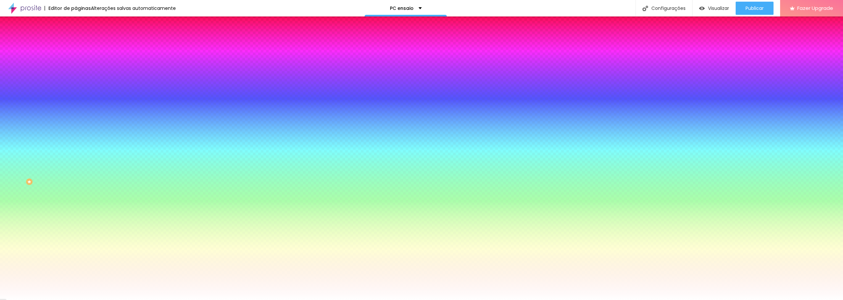
type input "23"
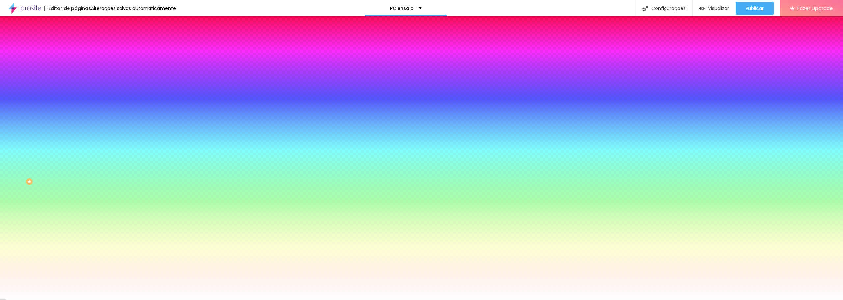
type input "23"
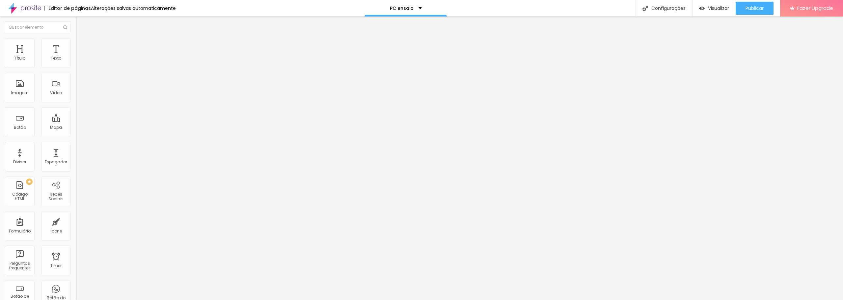
click at [82, 45] on span "Estilo" at bounding box center [87, 43] width 10 height 6
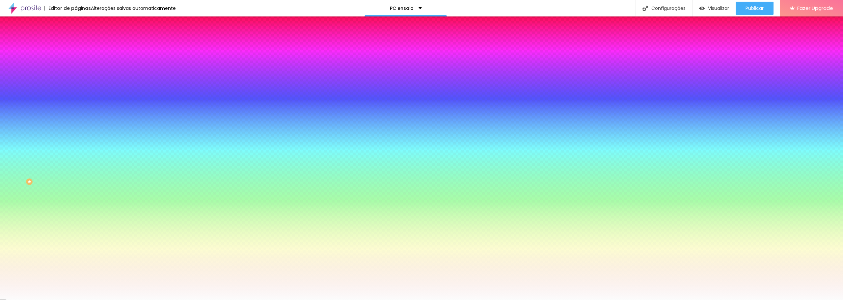
click at [82, 47] on span "Avançado" at bounding box center [93, 49] width 22 height 6
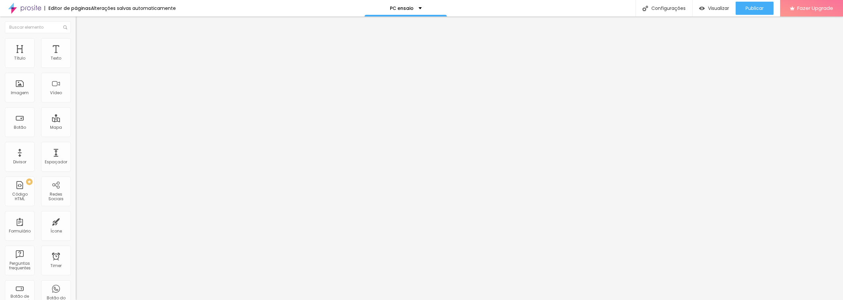
click at [76, 43] on li "Estilo" at bounding box center [114, 41] width 76 height 7
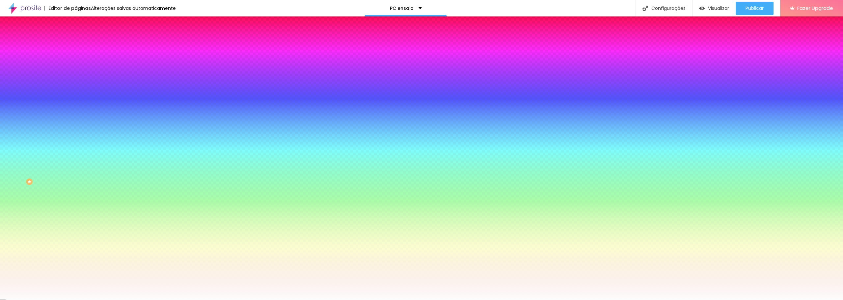
click at [76, 146] on input "range" at bounding box center [97, 148] width 42 height 5
click at [76, 146] on div at bounding box center [114, 149] width 76 height 6
click at [76, 63] on div at bounding box center [114, 63] width 76 height 0
click at [78, 61] on icon "button" at bounding box center [80, 58] width 5 height 5
click at [76, 110] on div "Editar Coluna Conteúdo Estilo Avançado Cor de fundo Voltar ao padrão #FCFCFC 23…" at bounding box center [114, 157] width 76 height 283
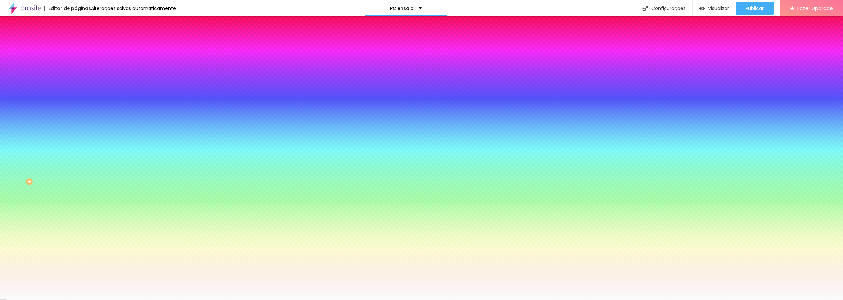
type input "21"
type input "23"
type input "31"
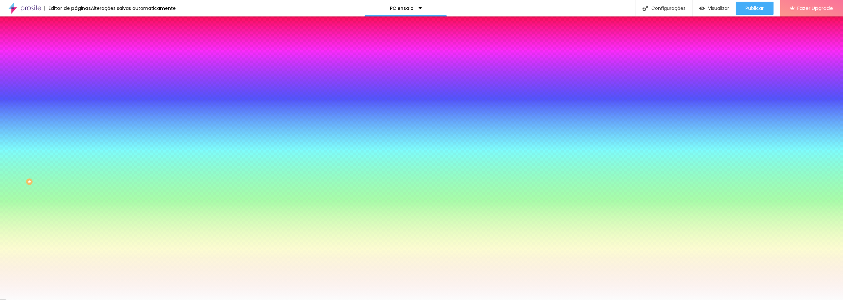
type input "31"
type input "43"
type input "58"
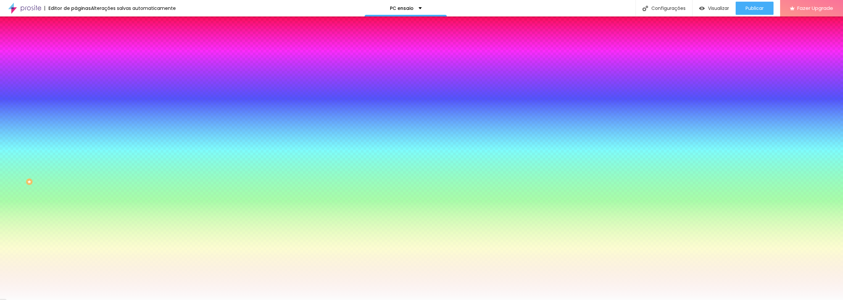
type input "77"
type input "99"
type input "200"
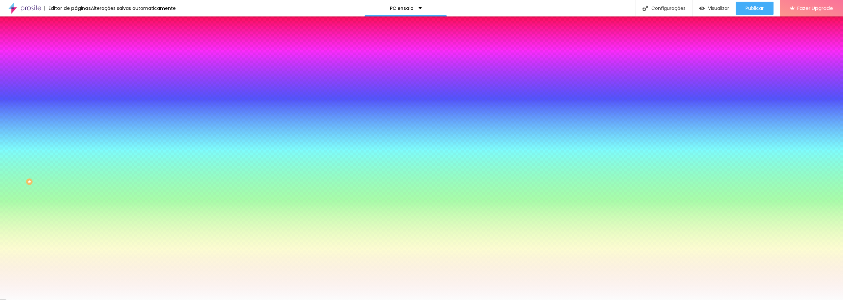
type input "200"
type input "196"
type input "181"
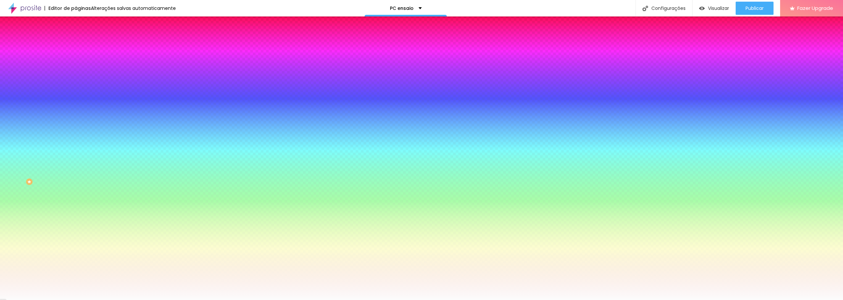
type input "171"
type input "160"
type input "148"
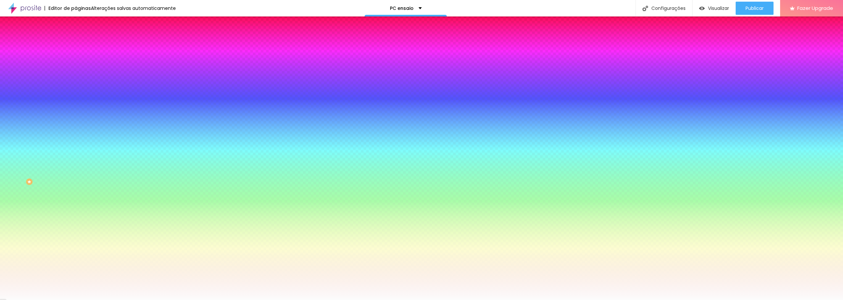
type input "148"
type input "137"
type input "125"
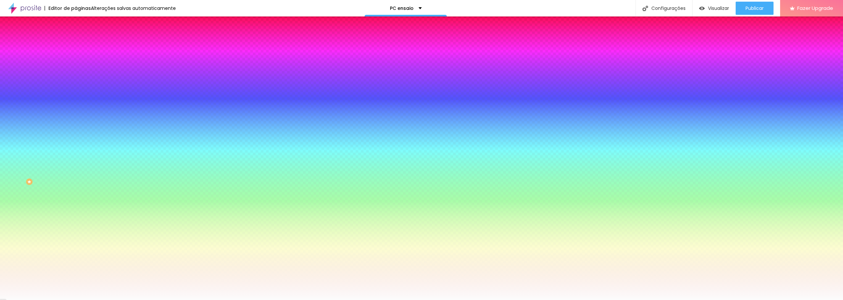
type input "112"
type input "67"
type input "54"
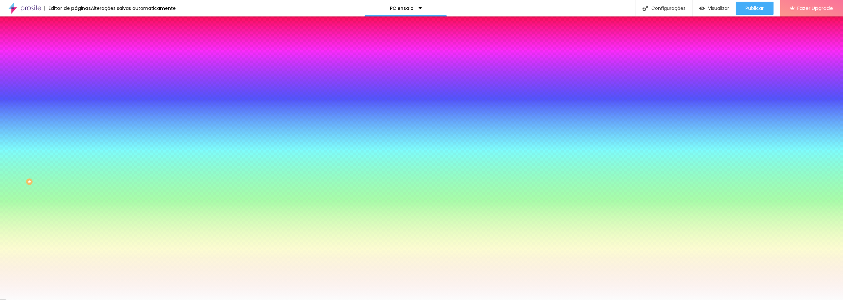
type input "54"
type input "49"
type input "44"
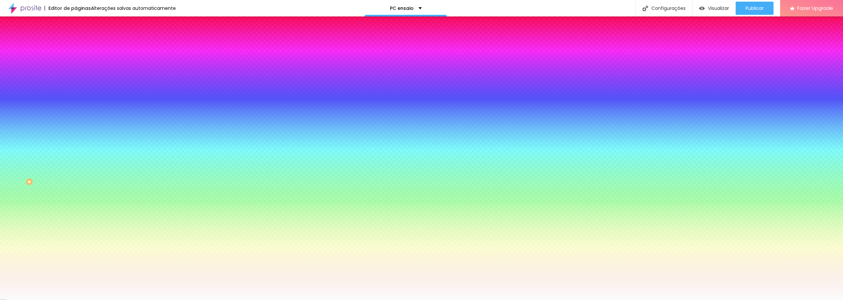
type input "41"
type input "38"
type input "36"
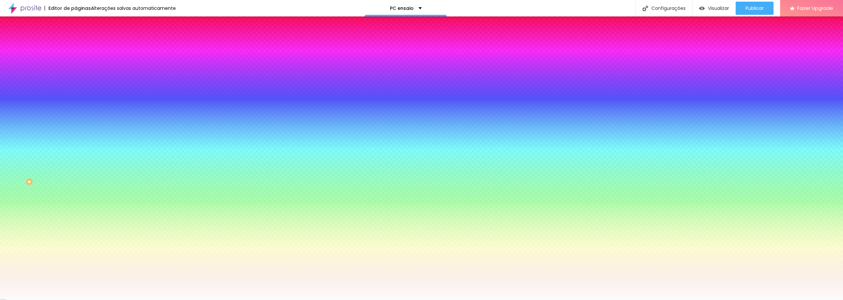
type input "36"
type input "33"
drag, startPoint x: 20, startPoint y: 81, endPoint x: 22, endPoint y: 83, distance: 3.5
click at [76, 146] on input "range" at bounding box center [97, 148] width 42 height 5
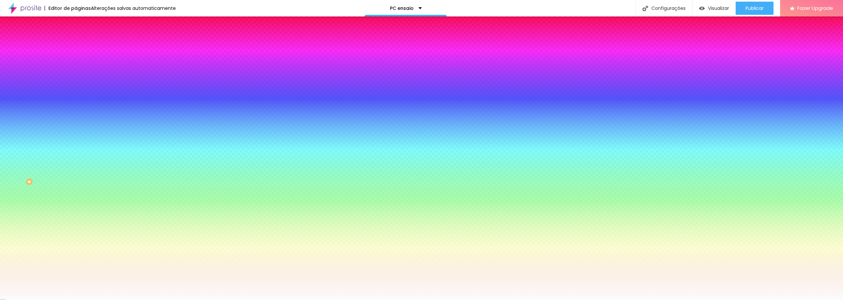
type input "28"
type input "26"
type input "25"
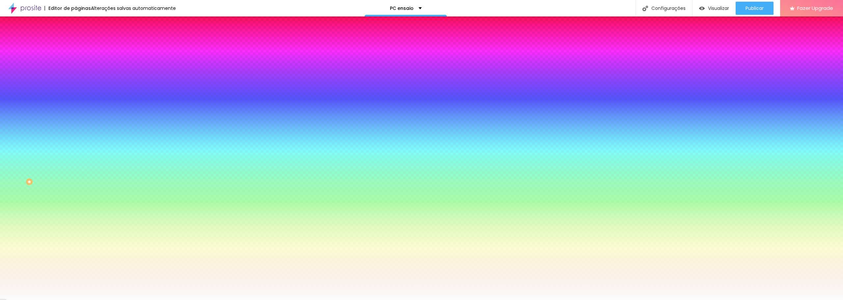
type input "25"
type input "23"
type input "21"
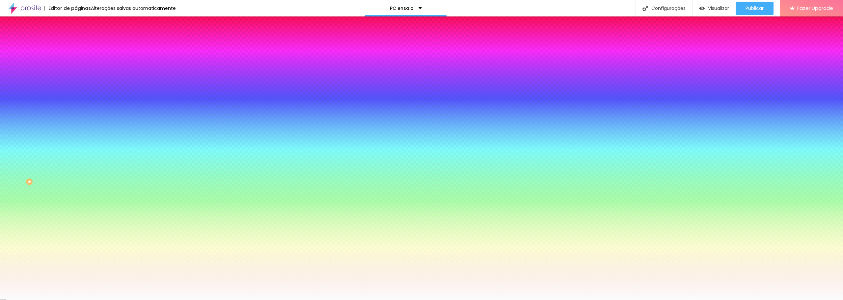
type input "21"
click at [76, 146] on input "range" at bounding box center [97, 148] width 42 height 5
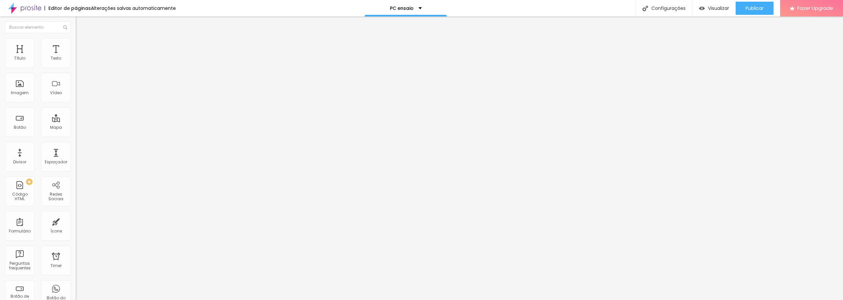
click at [82, 45] on span "Estilo" at bounding box center [87, 43] width 10 height 6
click at [76, 42] on img at bounding box center [79, 41] width 6 height 6
click at [76, 43] on li "Estilo" at bounding box center [114, 41] width 76 height 7
click at [82, 45] on span "Estilo" at bounding box center [87, 43] width 10 height 6
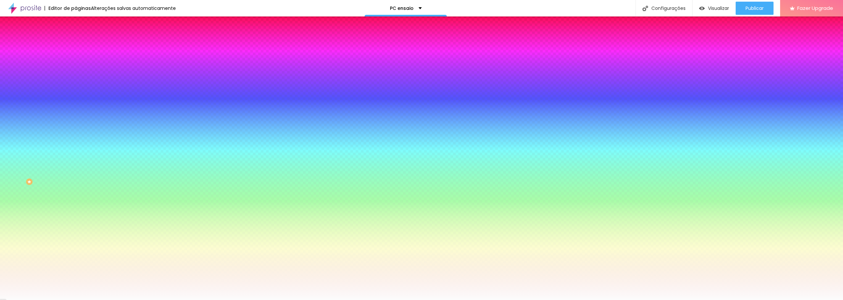
click at [82, 48] on span "Avançado" at bounding box center [93, 49] width 22 height 6
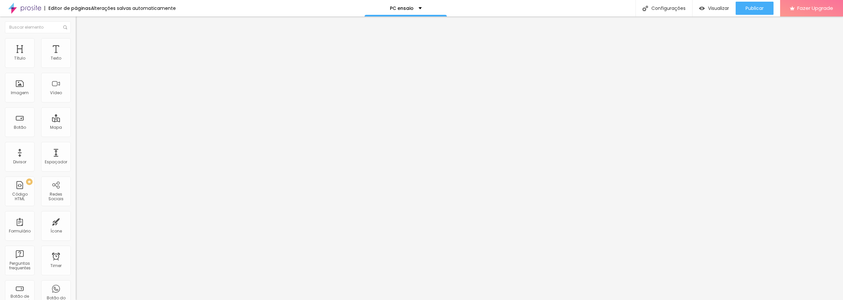
click at [76, 45] on li "Estilo" at bounding box center [114, 41] width 76 height 7
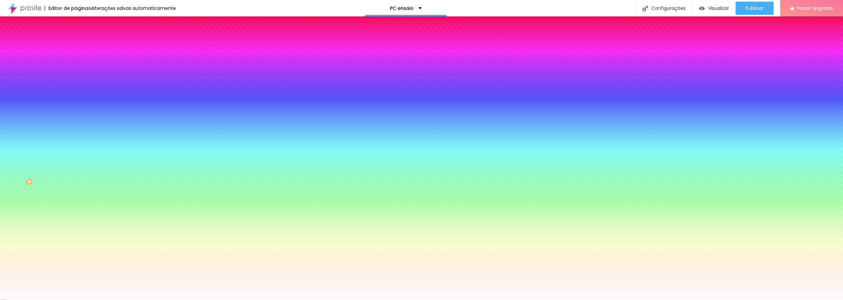
click at [76, 55] on div "Cor de fundo" at bounding box center [114, 53] width 76 height 4
click at [78, 61] on icon "button" at bounding box center [80, 58] width 5 height 5
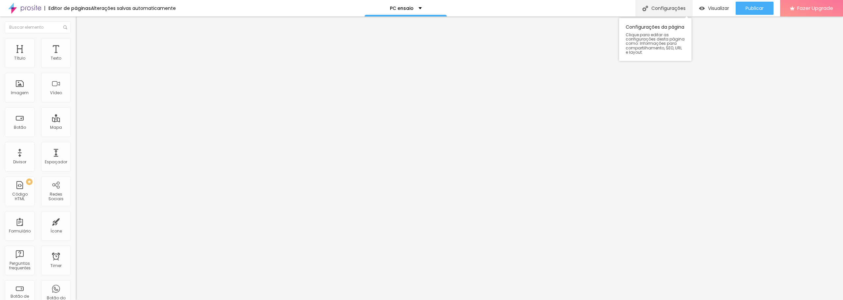
click at [664, 9] on div "Configurações" at bounding box center [663, 8] width 57 height 16
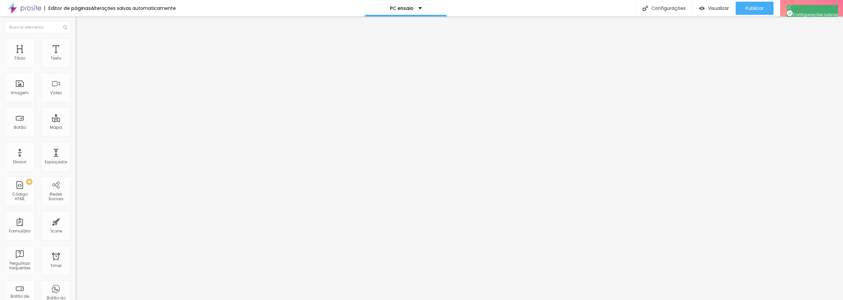
click at [752, 9] on span "Publicar" at bounding box center [754, 8] width 18 height 5
click at [76, 40] on img at bounding box center [79, 41] width 6 height 6
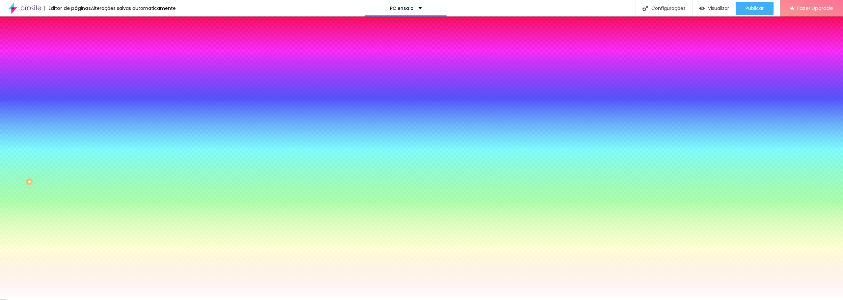
click at [76, 61] on span "Trocar imagem" at bounding box center [94, 58] width 36 height 6
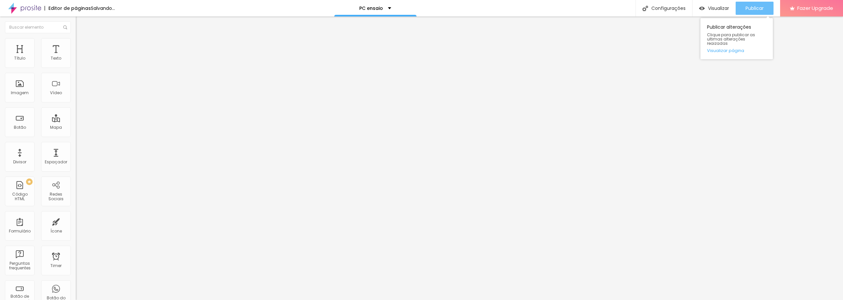
click at [744, 12] on button "Publicar" at bounding box center [754, 8] width 38 height 13
click at [744, 10] on button "Publicar" at bounding box center [754, 8] width 38 height 13
click at [755, 10] on span "Publicar" at bounding box center [754, 8] width 18 height 5
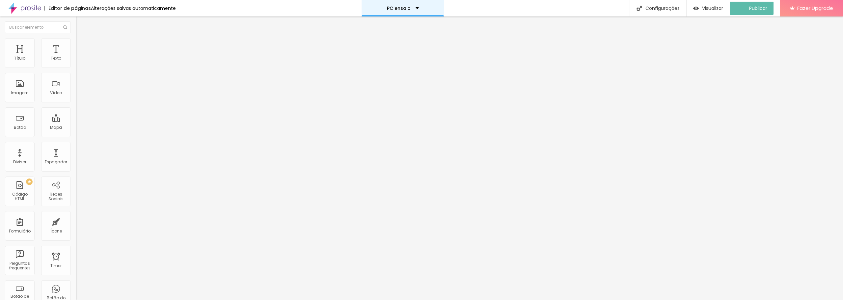
click at [405, 8] on p "PC ensaio" at bounding box center [399, 8] width 24 height 5
click at [30, 10] on img at bounding box center [24, 8] width 33 height 16
click at [417, 9] on div "PC 15 Anos" at bounding box center [406, 8] width 34 height 5
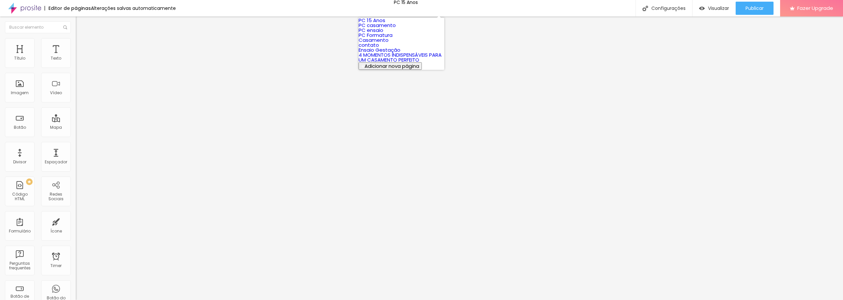
click at [396, 29] on link "PC casamento" at bounding box center [376, 25] width 37 height 7
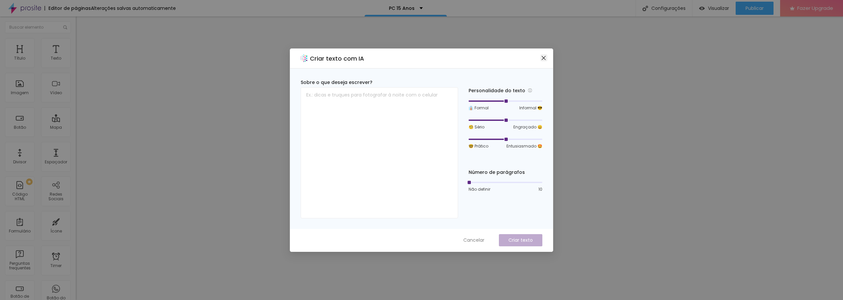
click at [544, 57] on icon "close" at bounding box center [543, 57] width 5 height 5
